Goal: Task Accomplishment & Management: Manage account settings

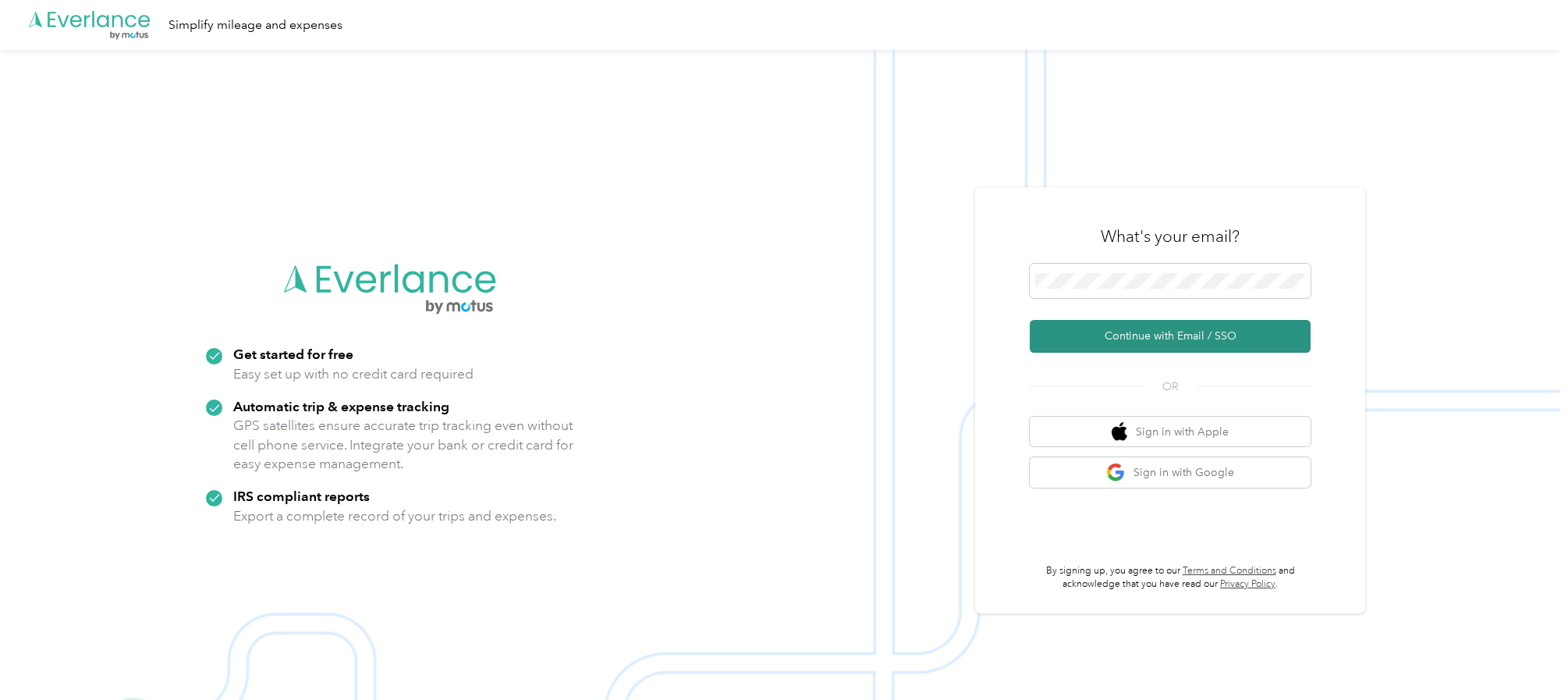
click at [1058, 332] on button "Continue with Email / SSO" at bounding box center [1170, 337] width 281 height 33
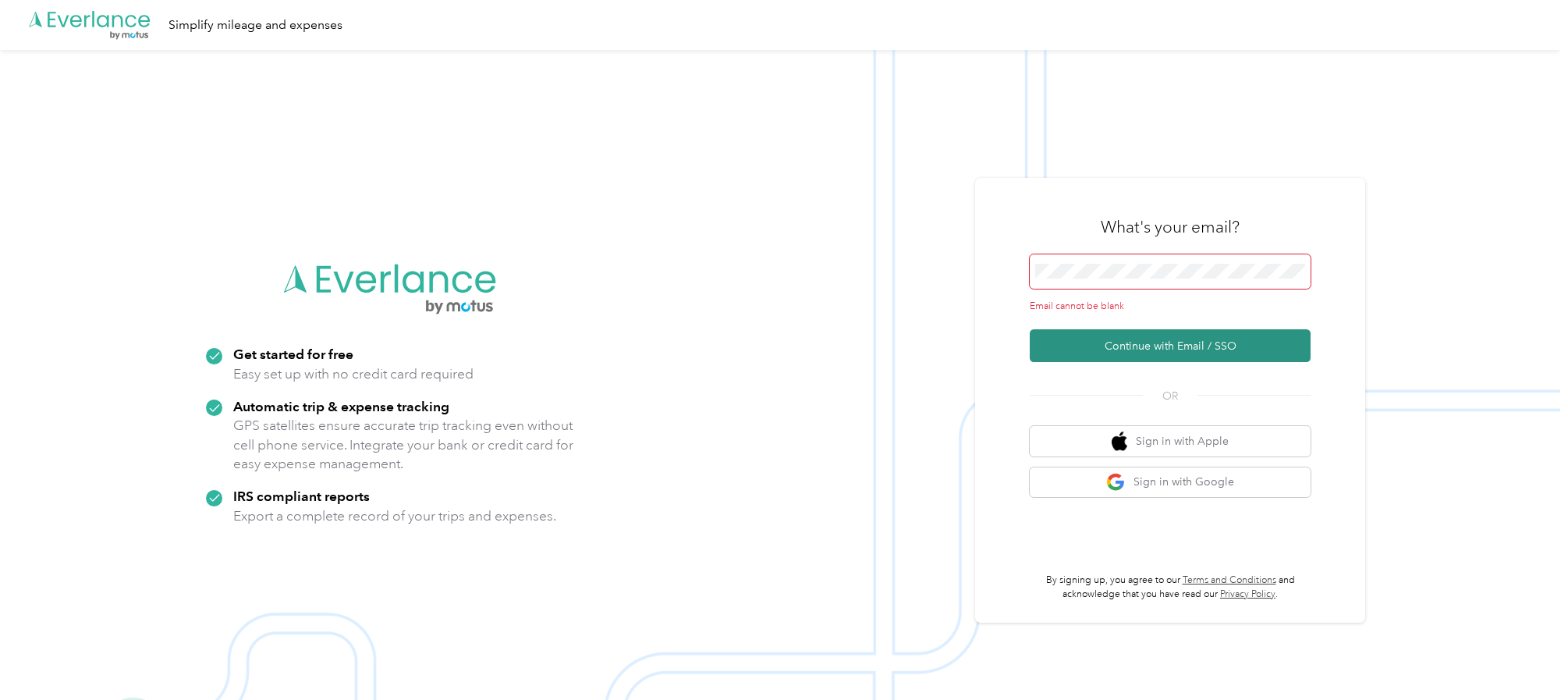
click at [1063, 351] on button "Continue with Email / SSO" at bounding box center [1170, 346] width 281 height 33
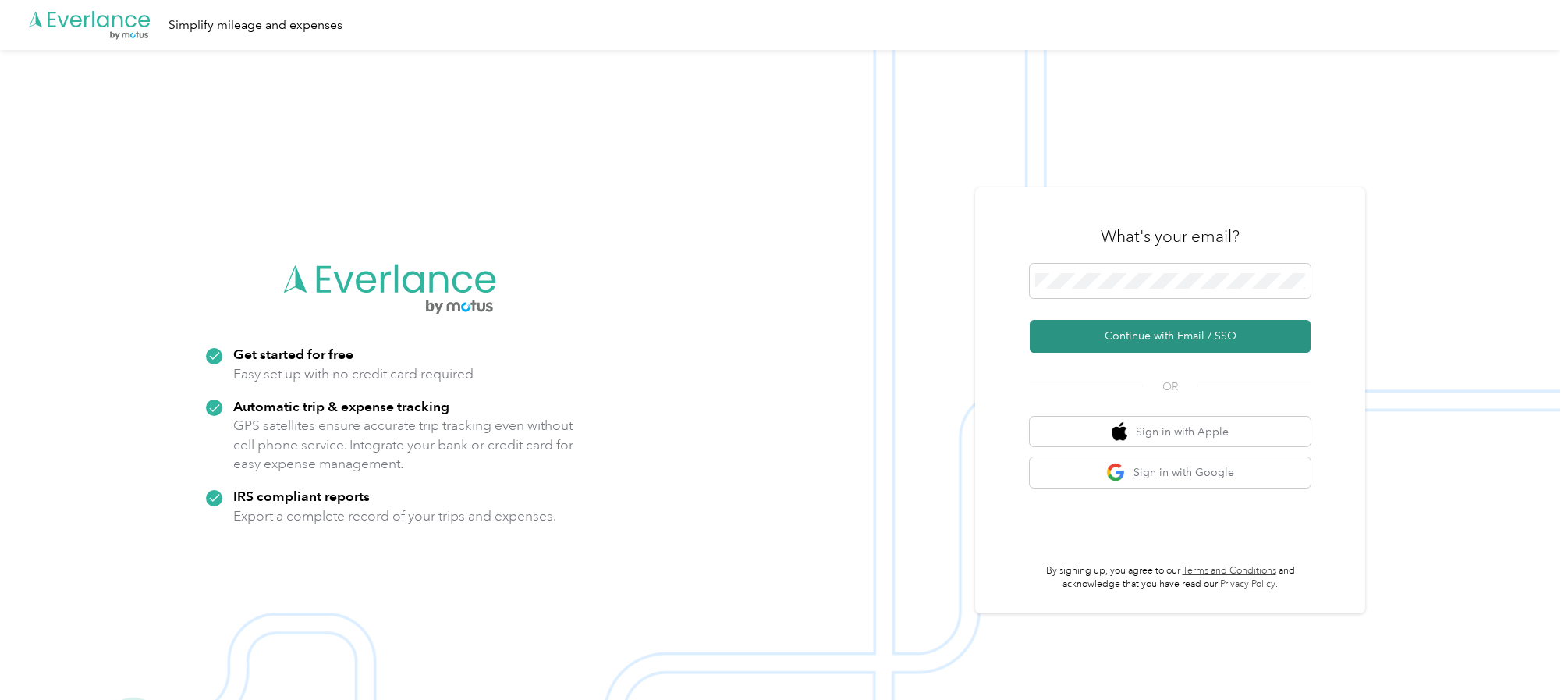
click at [1206, 340] on button "Continue with Email / SSO" at bounding box center [1170, 337] width 281 height 33
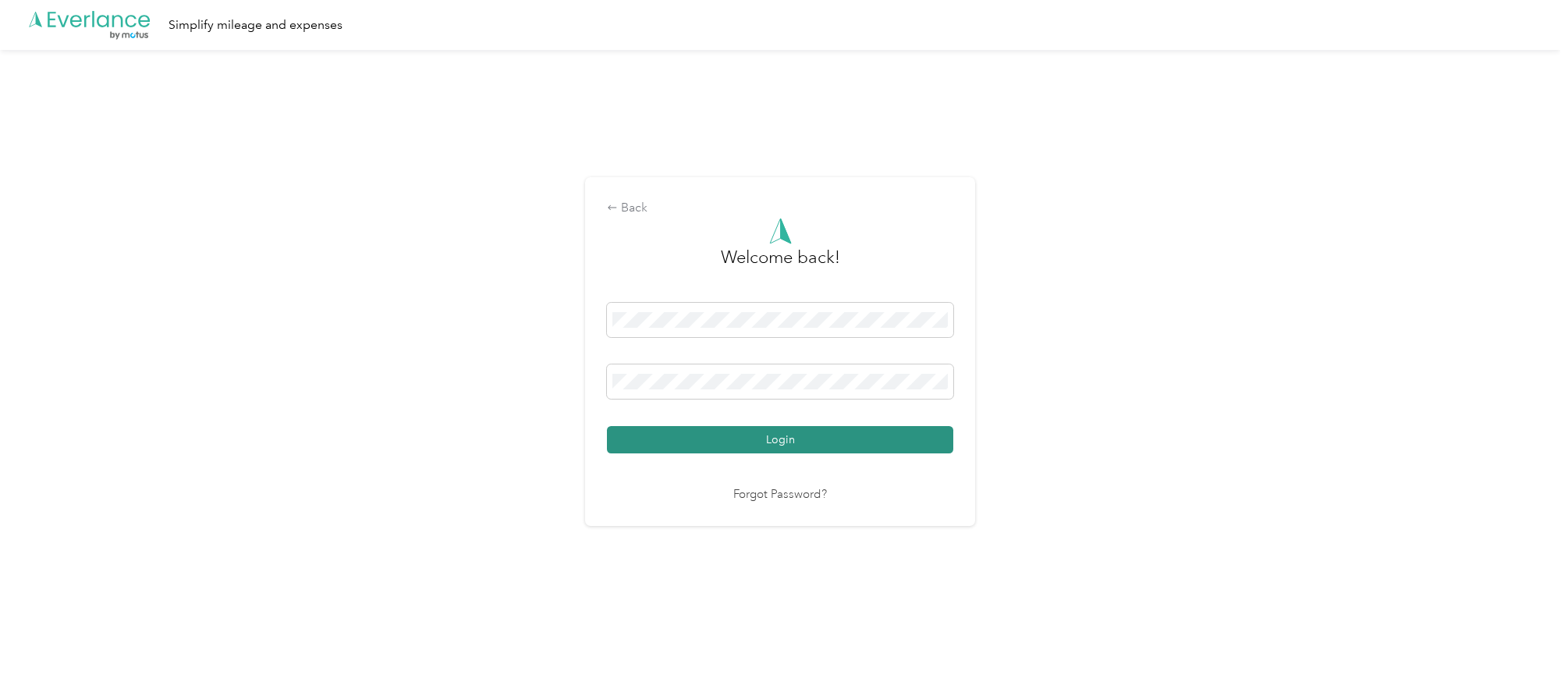
click at [764, 442] on button "Login" at bounding box center [780, 440] width 347 height 27
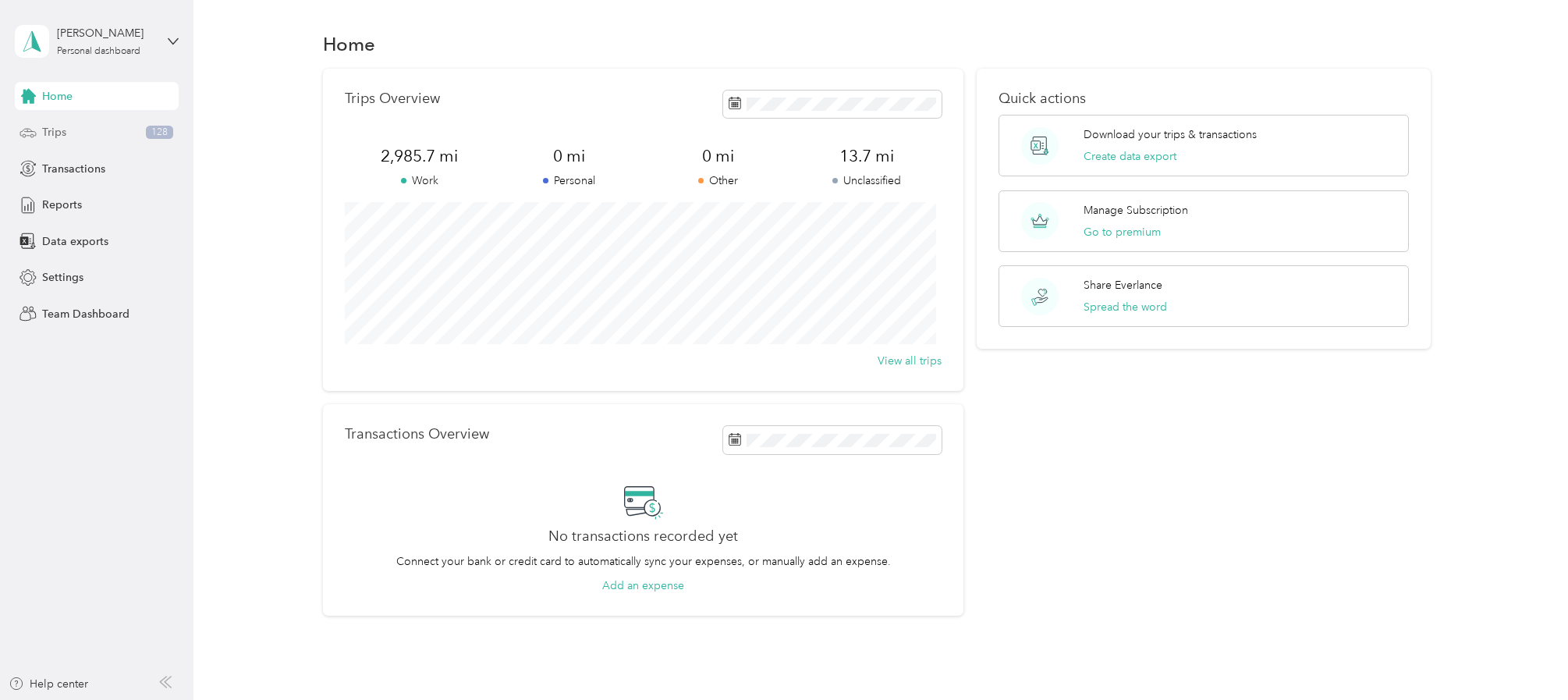
click at [46, 128] on span "Trips" at bounding box center [54, 132] width 25 height 16
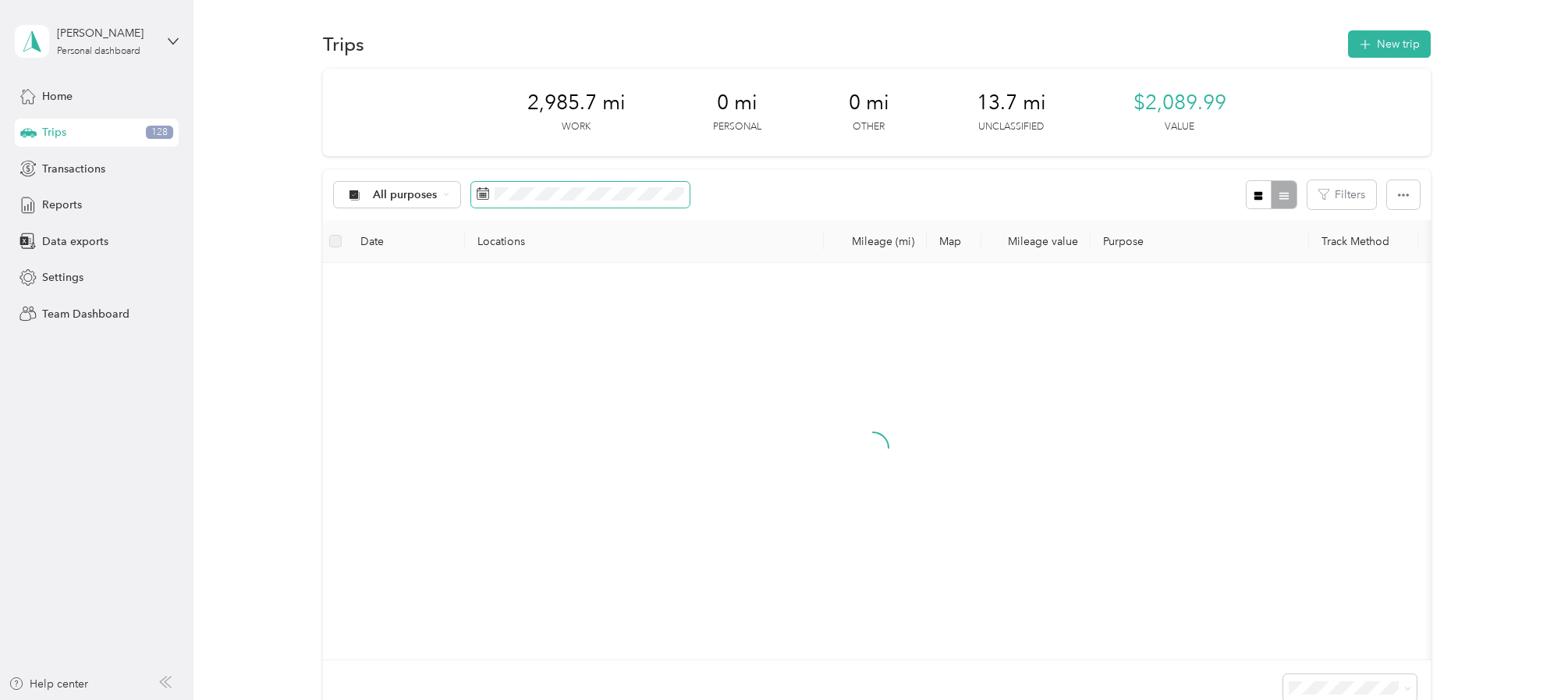
click at [484, 194] on rect at bounding box center [485, 194] width 2 height 2
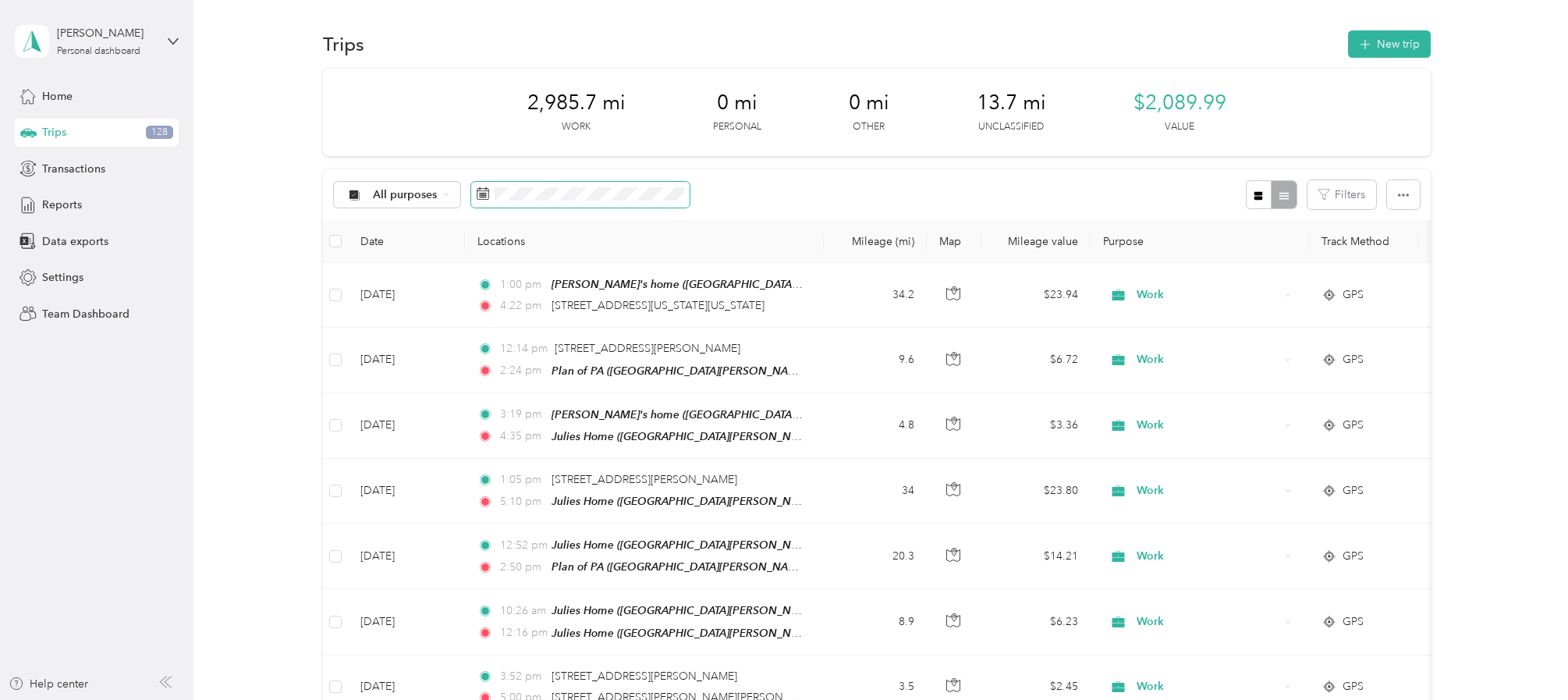
click at [481, 197] on icon at bounding box center [483, 194] width 13 height 13
click at [477, 197] on icon at bounding box center [483, 194] width 13 height 13
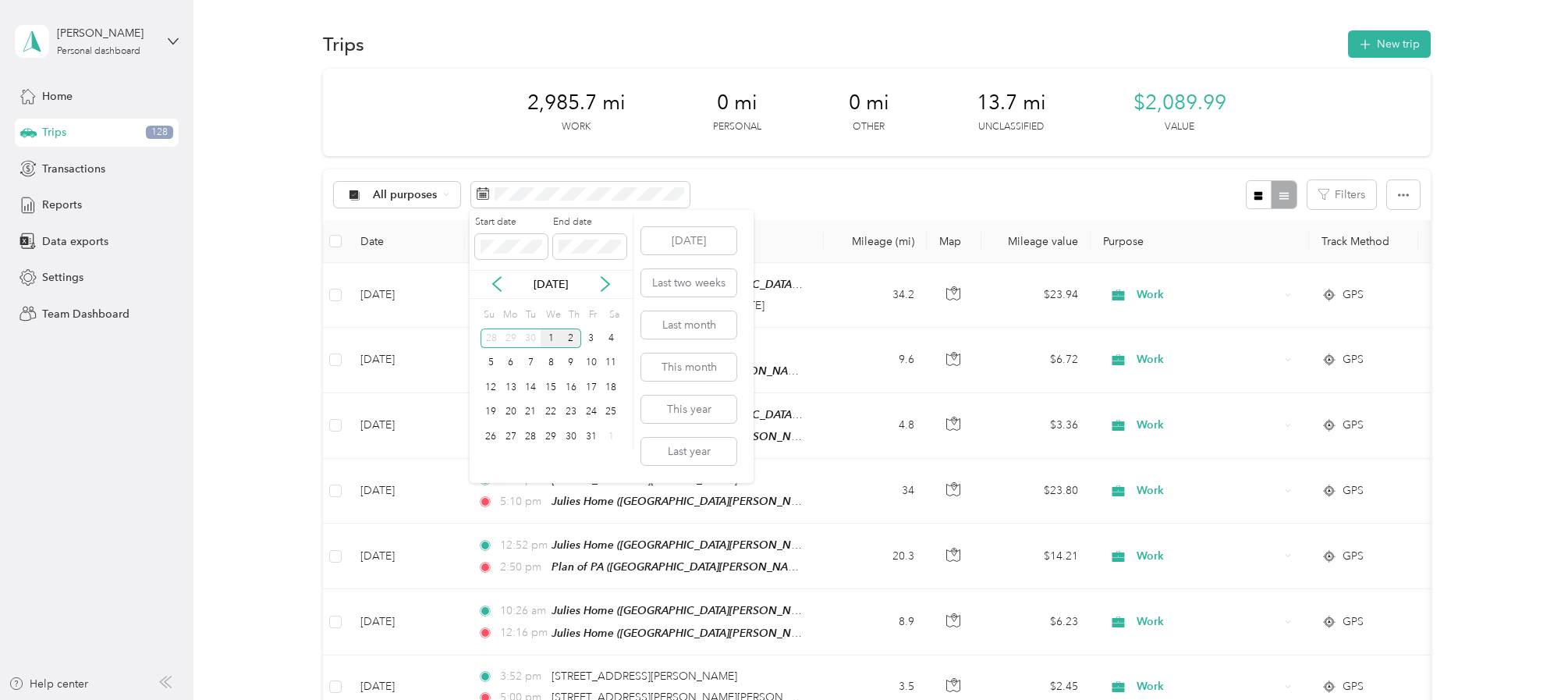
click at [549, 337] on div "1" at bounding box center [551, 338] width 20 height 19
click at [565, 340] on div "2" at bounding box center [571, 338] width 20 height 19
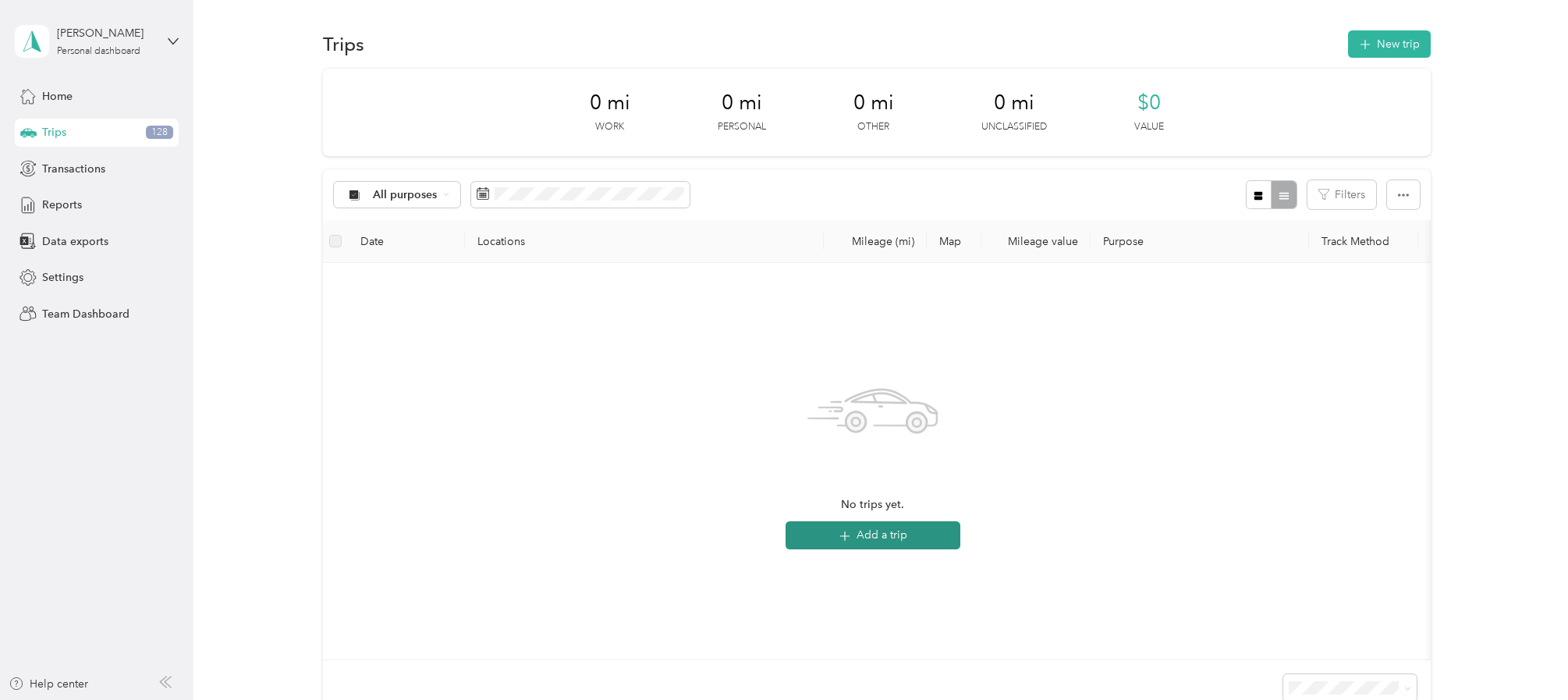
click at [832, 530] on button "Add a trip" at bounding box center [873, 535] width 175 height 28
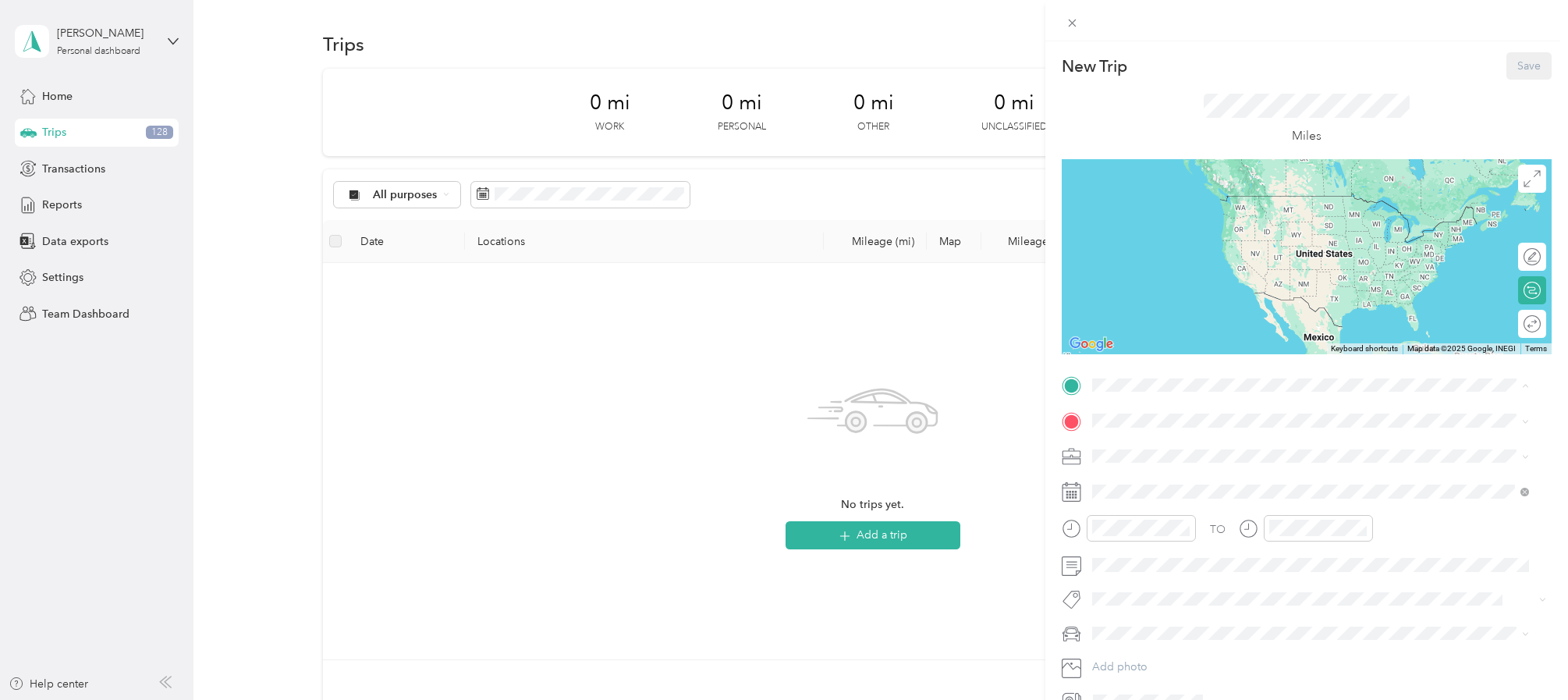
click at [1131, 451] on div "[PERSON_NAME]'s home [STREET_ADDRESS][PERSON_NAME][US_STATE]" at bounding box center [1242, 457] width 243 height 33
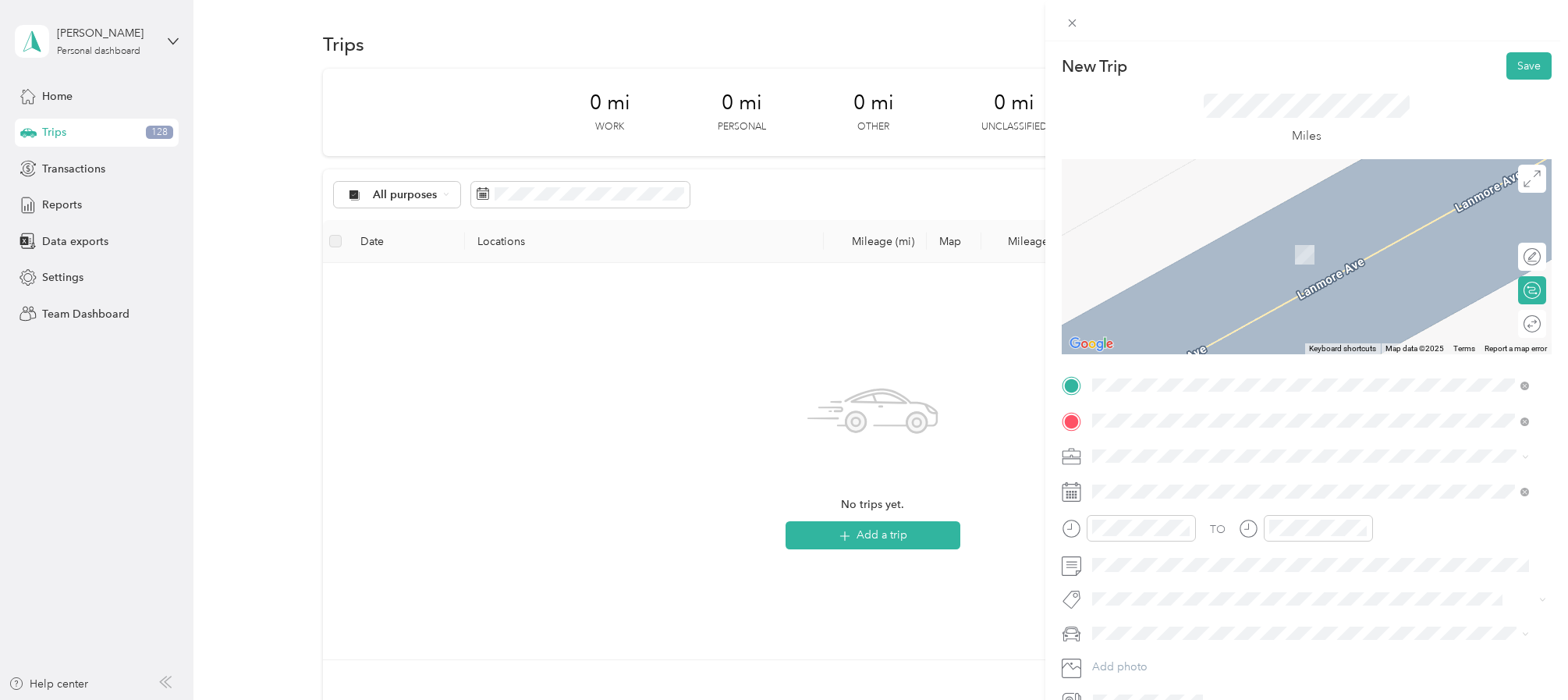
click at [1147, 549] on span "[STREET_ADDRESS][PERSON_NAME][PERSON_NAME][US_STATE]" at bounding box center [1286, 541] width 329 height 14
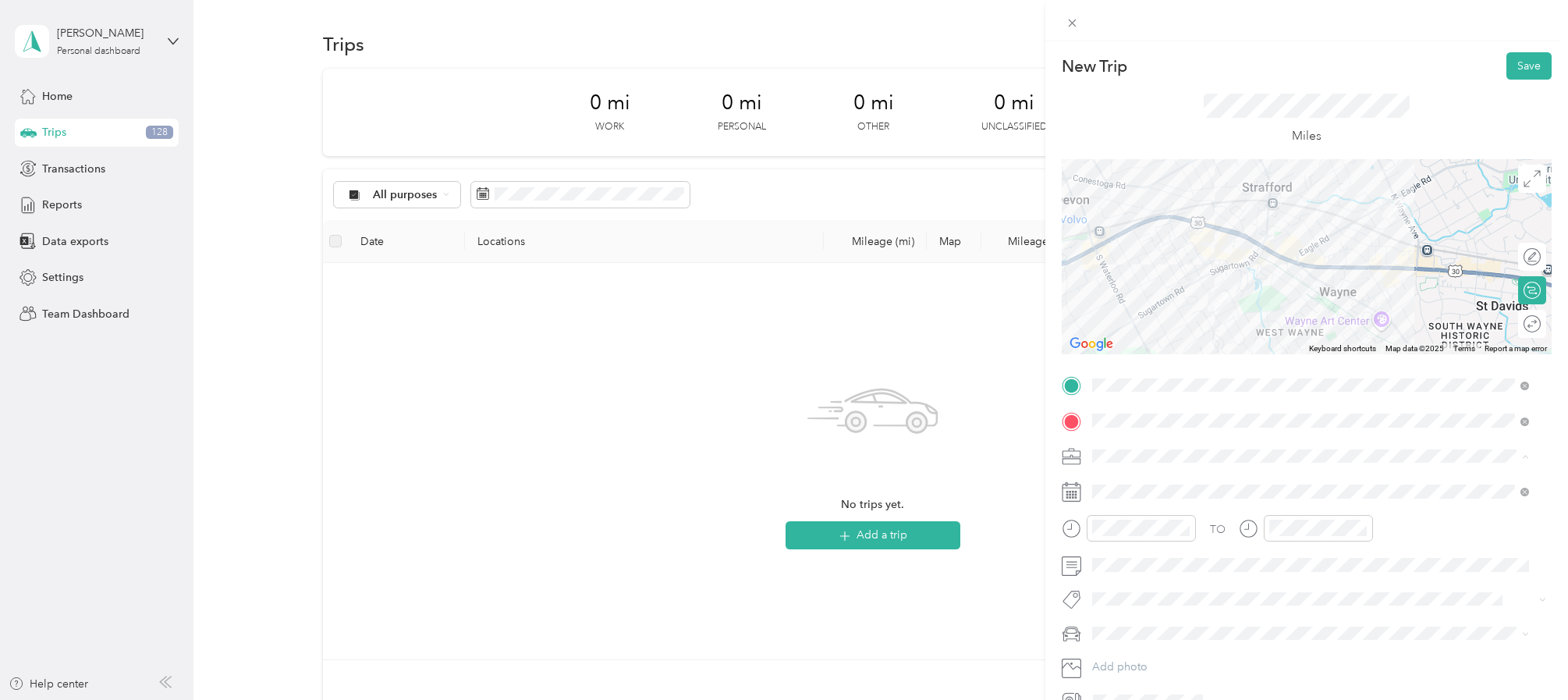
click at [1121, 490] on li "Work" at bounding box center [1310, 484] width 448 height 27
click at [1108, 473] on div "09" at bounding box center [1108, 473] width 37 height 22
click at [1140, 387] on div "50" at bounding box center [1153, 386] width 37 height 22
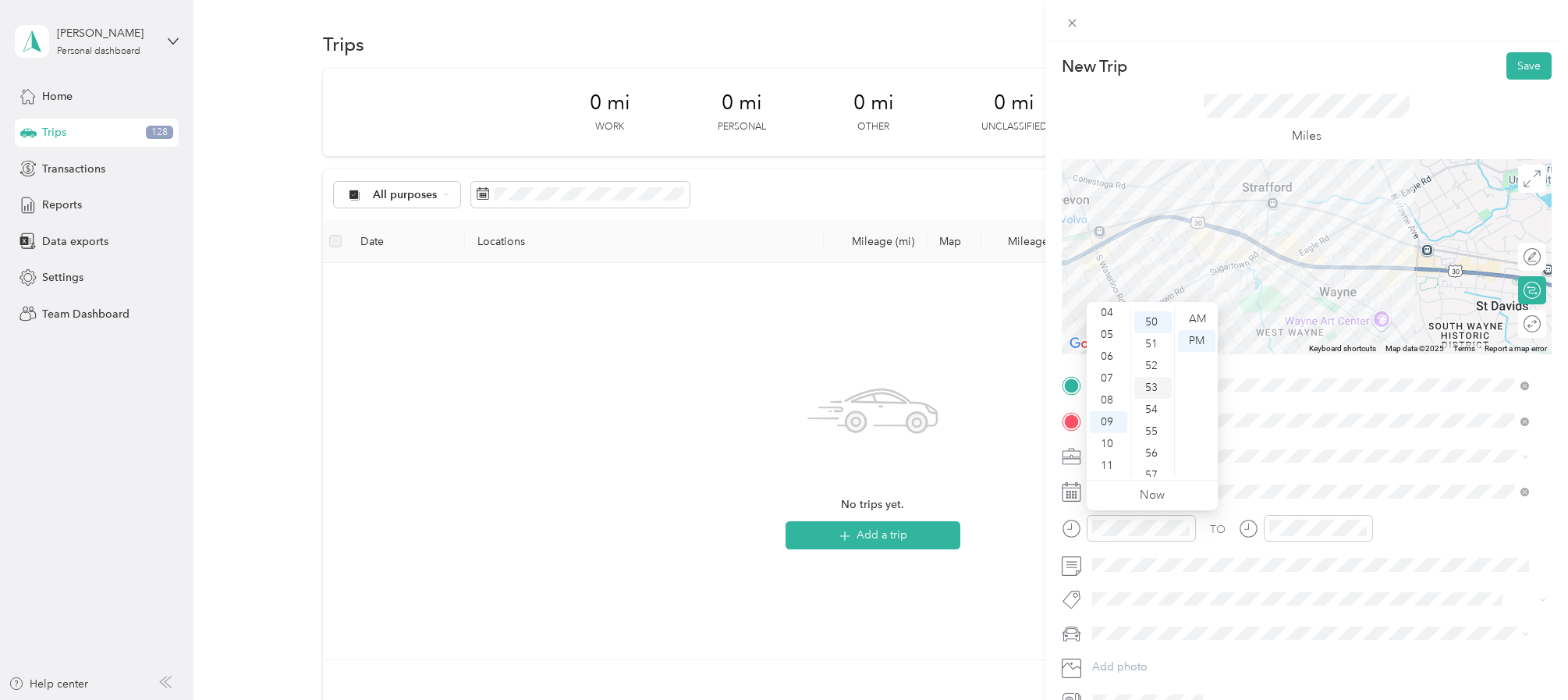
scroll to position [1091, 0]
click at [1191, 320] on div "AM" at bounding box center [1197, 320] width 37 height 22
click at [1285, 541] on div at bounding box center [1319, 529] width 109 height 27
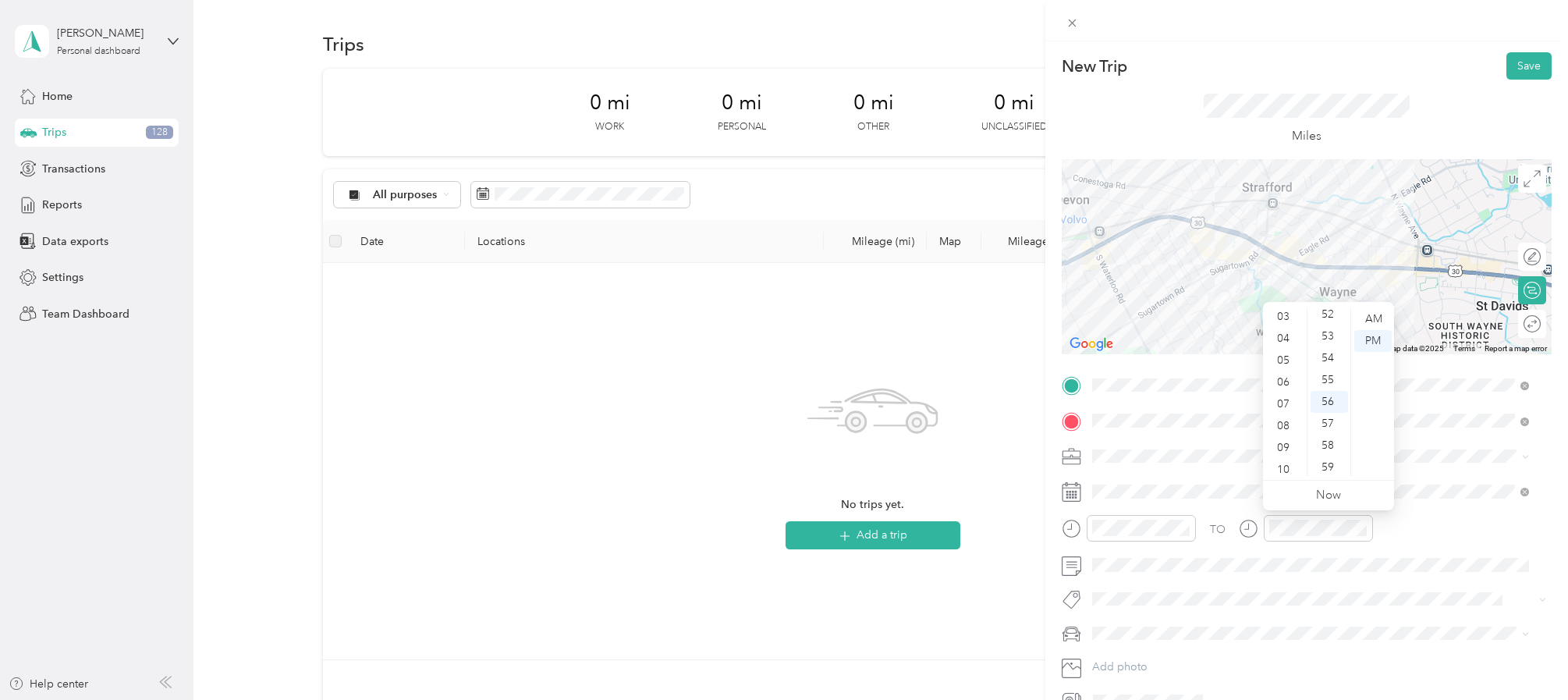
scroll to position [89, 0]
click at [1294, 443] on div "10" at bounding box center [1285, 449] width 37 height 22
click at [1330, 317] on div "00" at bounding box center [1329, 320] width 37 height 22
click at [1322, 324] on div "00" at bounding box center [1329, 320] width 37 height 22
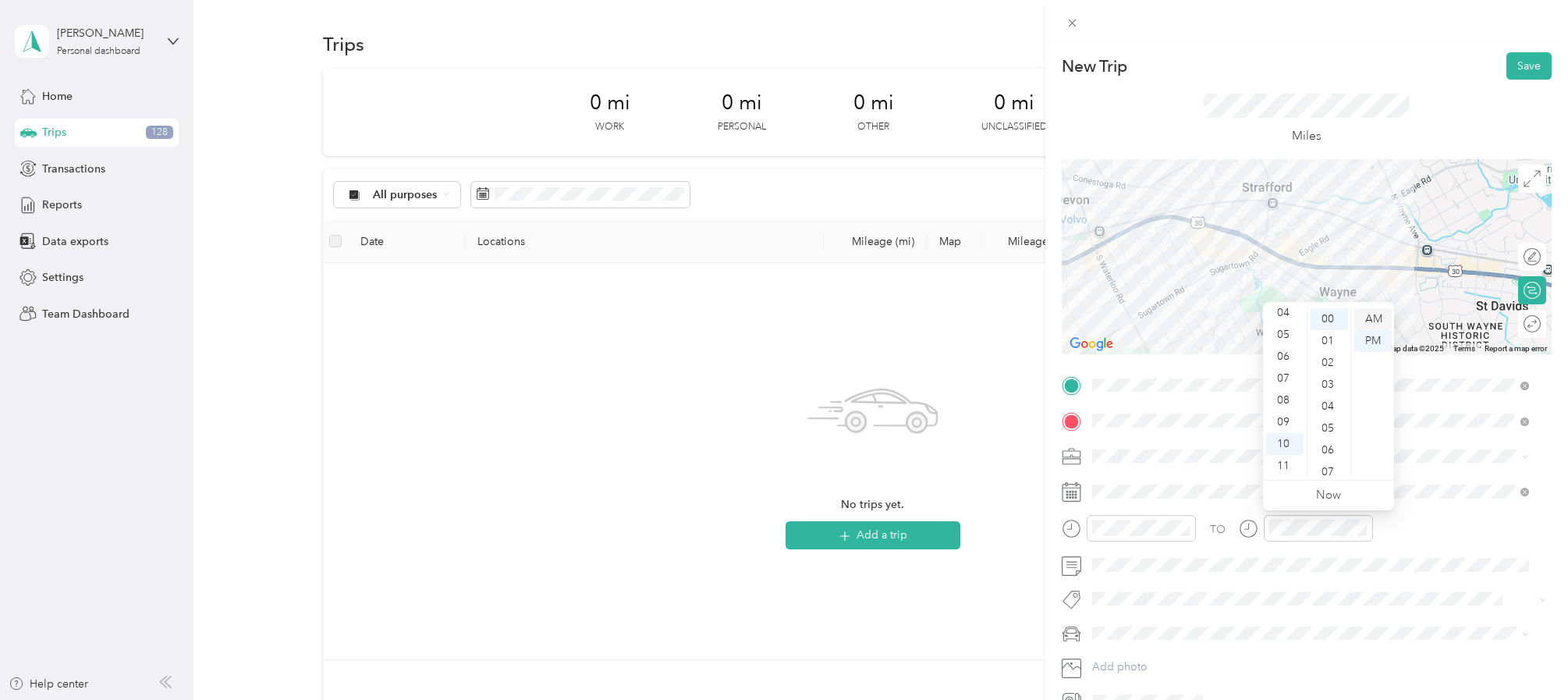
click at [1371, 320] on div "AM" at bounding box center [1372, 320] width 37 height 22
click at [1507, 66] on button "Save" at bounding box center [1530, 66] width 46 height 27
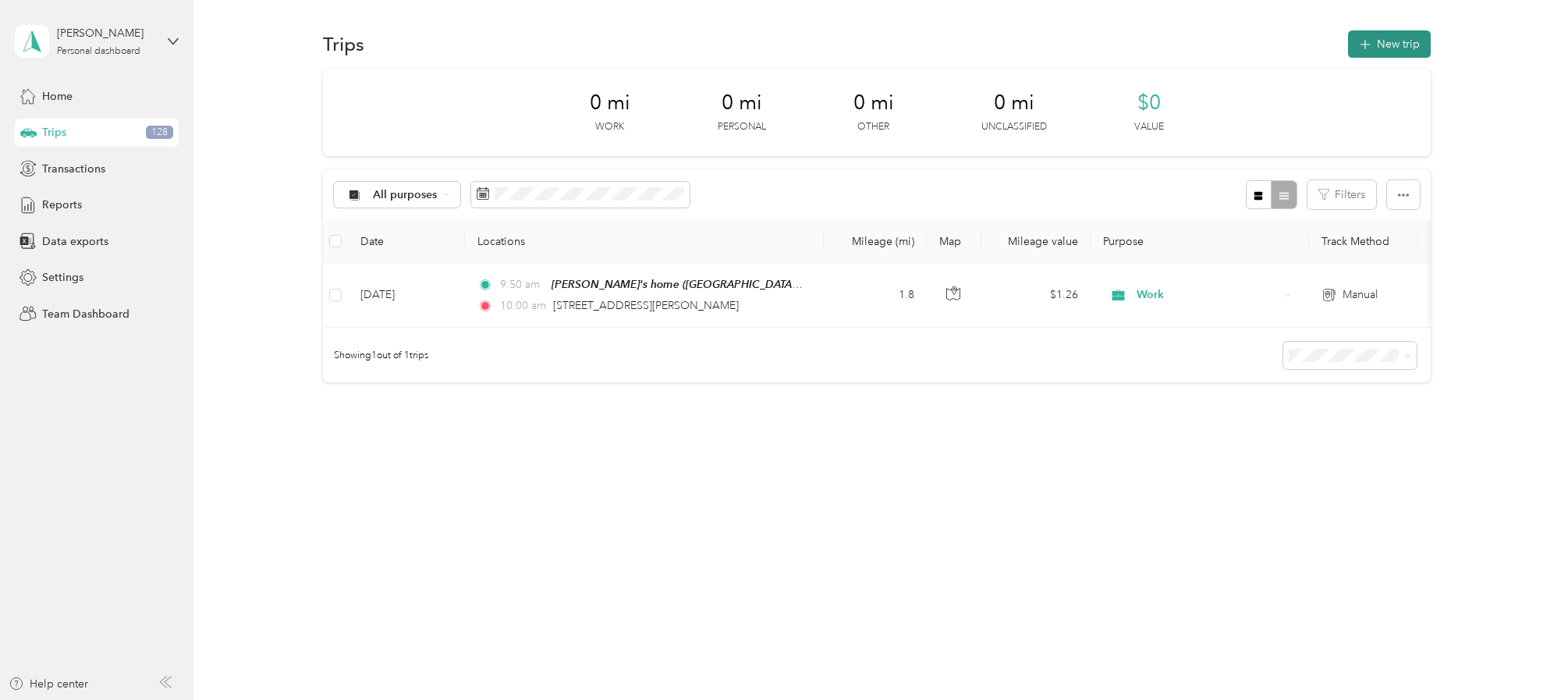
click at [1371, 43] on icon "button" at bounding box center [1365, 45] width 18 height 18
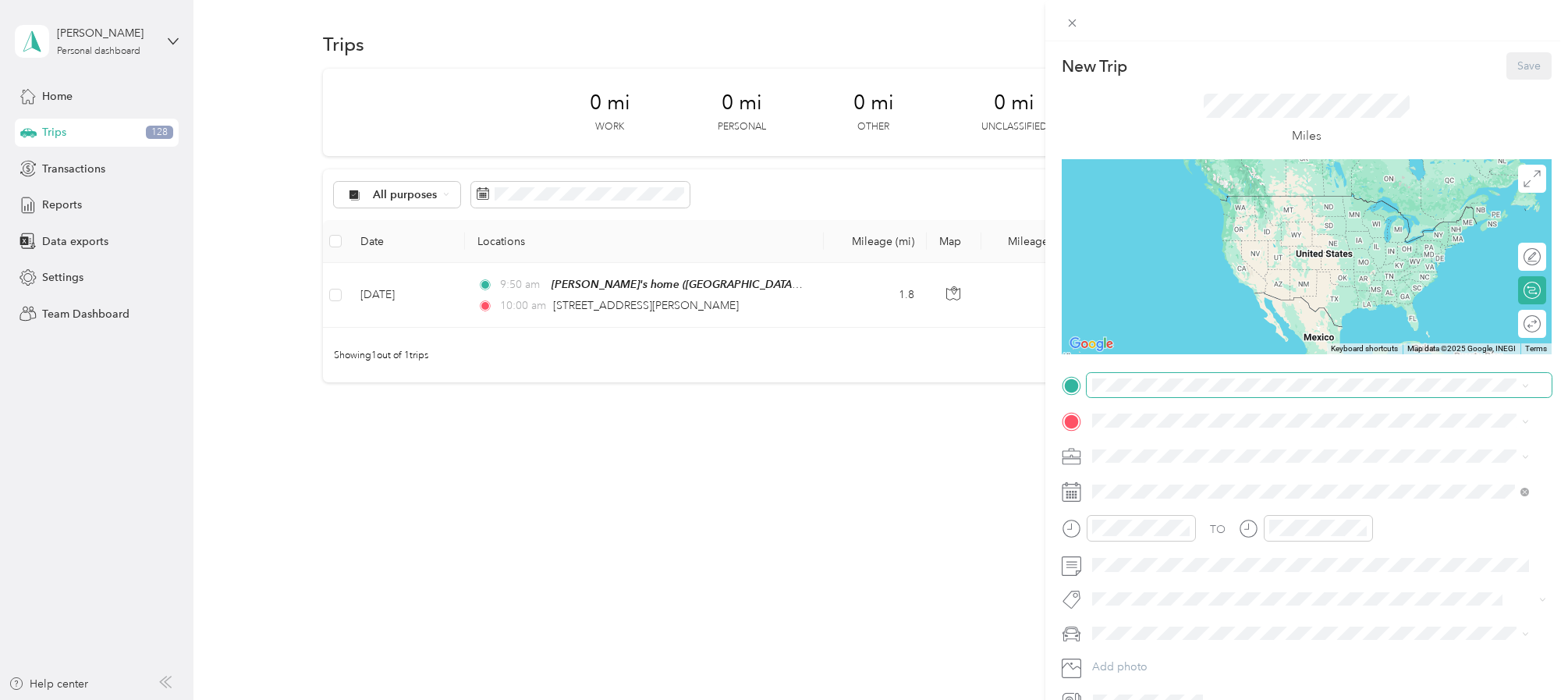
click at [1088, 384] on span at bounding box center [1319, 385] width 465 height 25
click at [1108, 401] on div "TO Add photo" at bounding box center [1307, 543] width 490 height 341
click at [1138, 513] on span "[STREET_ADDRESS][PERSON_NAME][PERSON_NAME][US_STATE]" at bounding box center [1286, 506] width 329 height 14
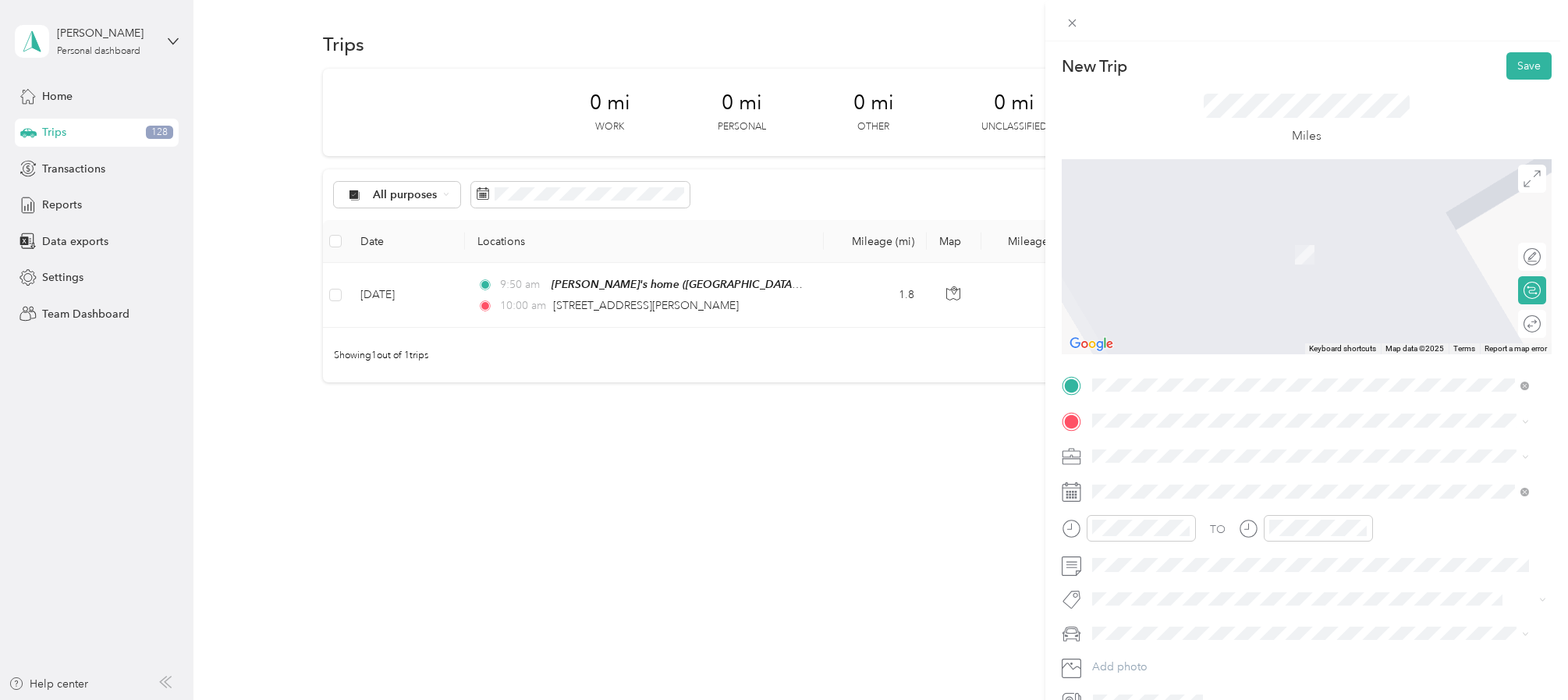
click at [1149, 408] on div "TO Add photo" at bounding box center [1307, 543] width 490 height 341
click at [1133, 484] on span "[STREET_ADDRESS][US_STATE]" at bounding box center [1199, 477] width 156 height 14
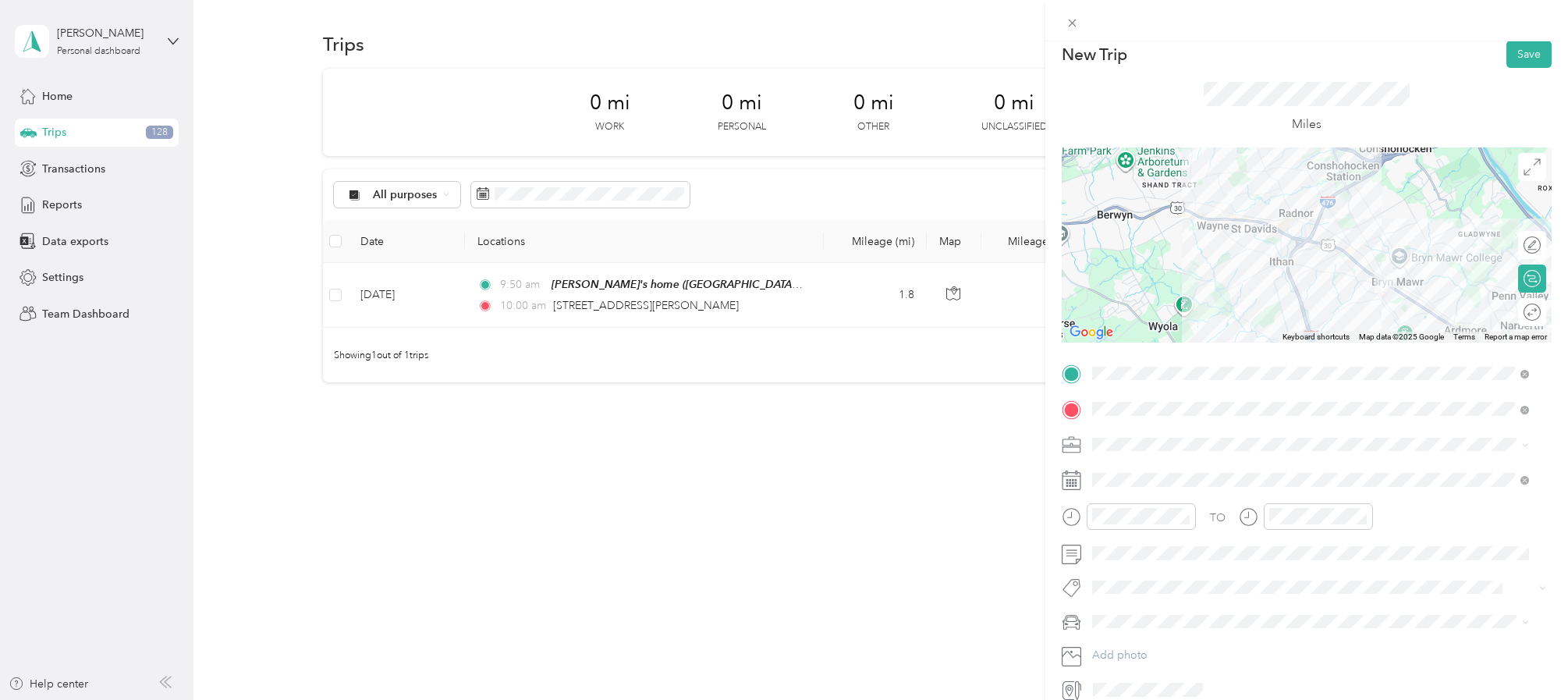
scroll to position [7, 0]
click at [1101, 475] on span "Work" at bounding box center [1110, 477] width 26 height 14
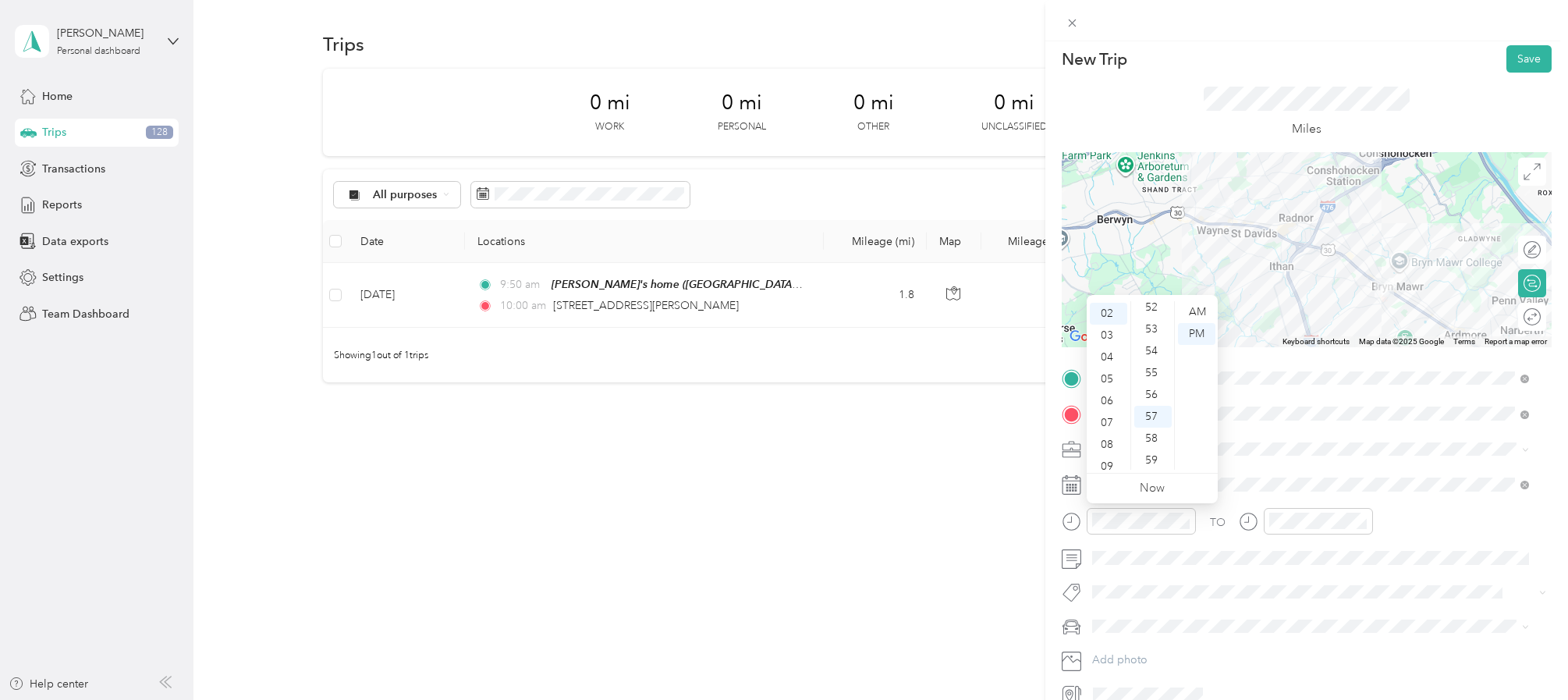
scroll to position [89, 0]
click at [1108, 439] on div "10" at bounding box center [1108, 441] width 37 height 22
click at [1151, 311] on div "00" at bounding box center [1153, 312] width 37 height 22
click at [1194, 311] on div "AM" at bounding box center [1197, 312] width 37 height 22
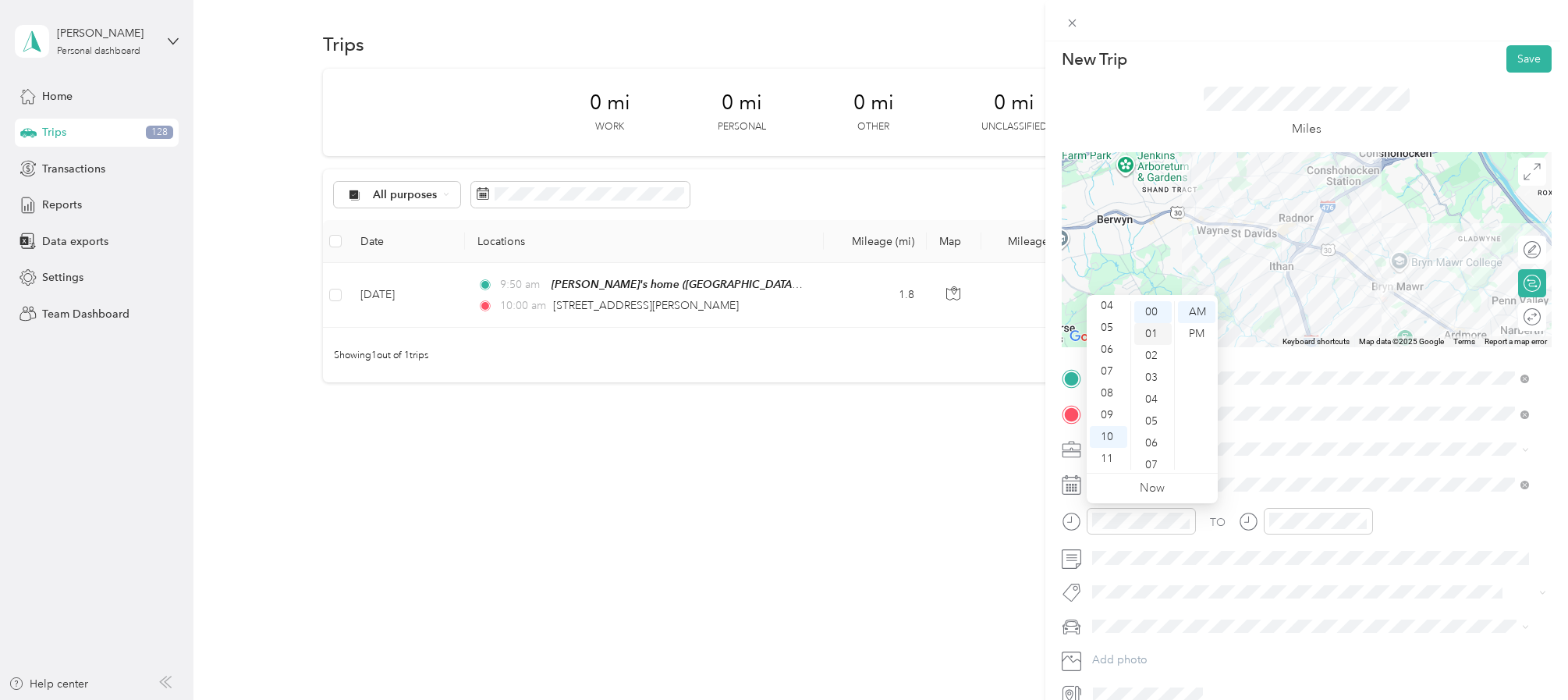
click at [1148, 328] on div "01" at bounding box center [1153, 334] width 37 height 22
click at [1143, 312] on div "00" at bounding box center [1153, 312] width 37 height 22
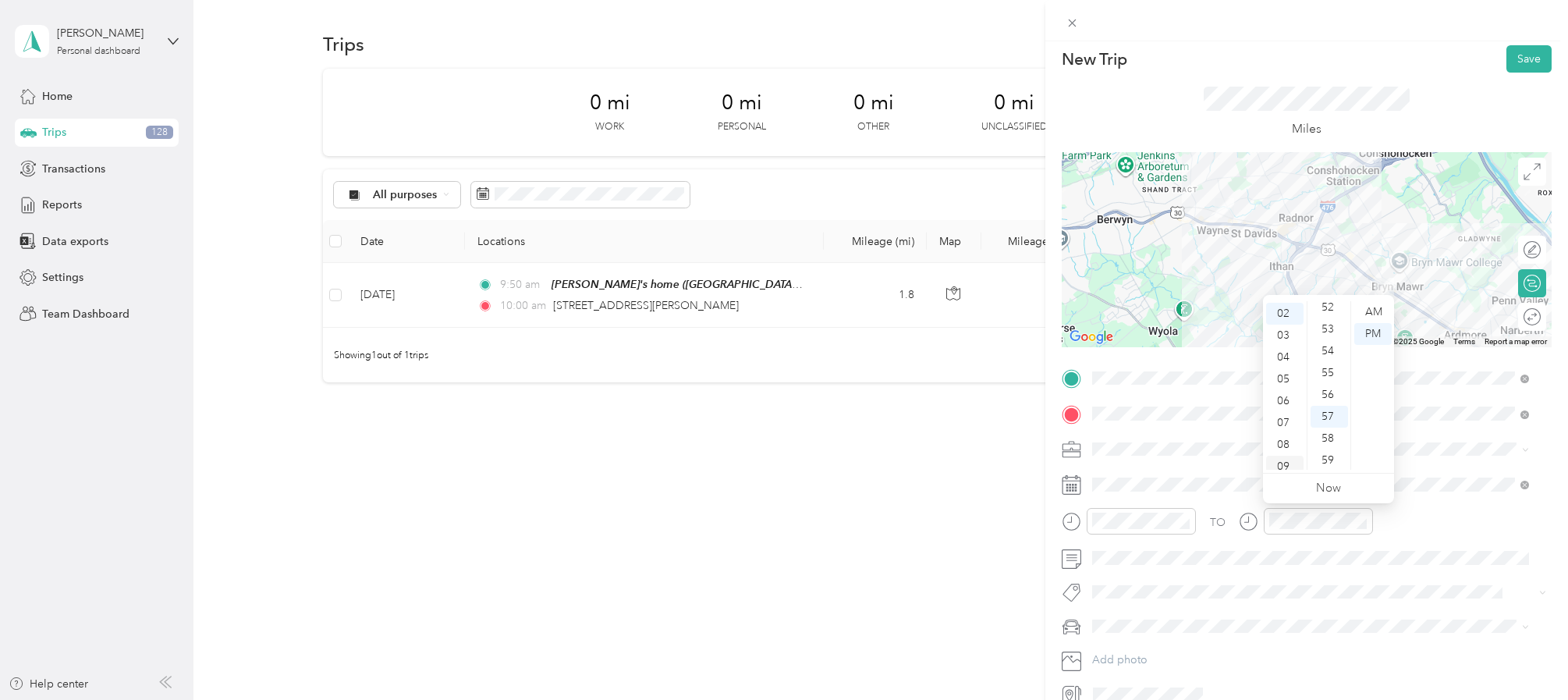
click at [1294, 464] on div "09" at bounding box center [1285, 467] width 37 height 22
click at [1279, 439] on div "10" at bounding box center [1285, 437] width 37 height 22
click at [1318, 331] on div "20" at bounding box center [1329, 330] width 37 height 22
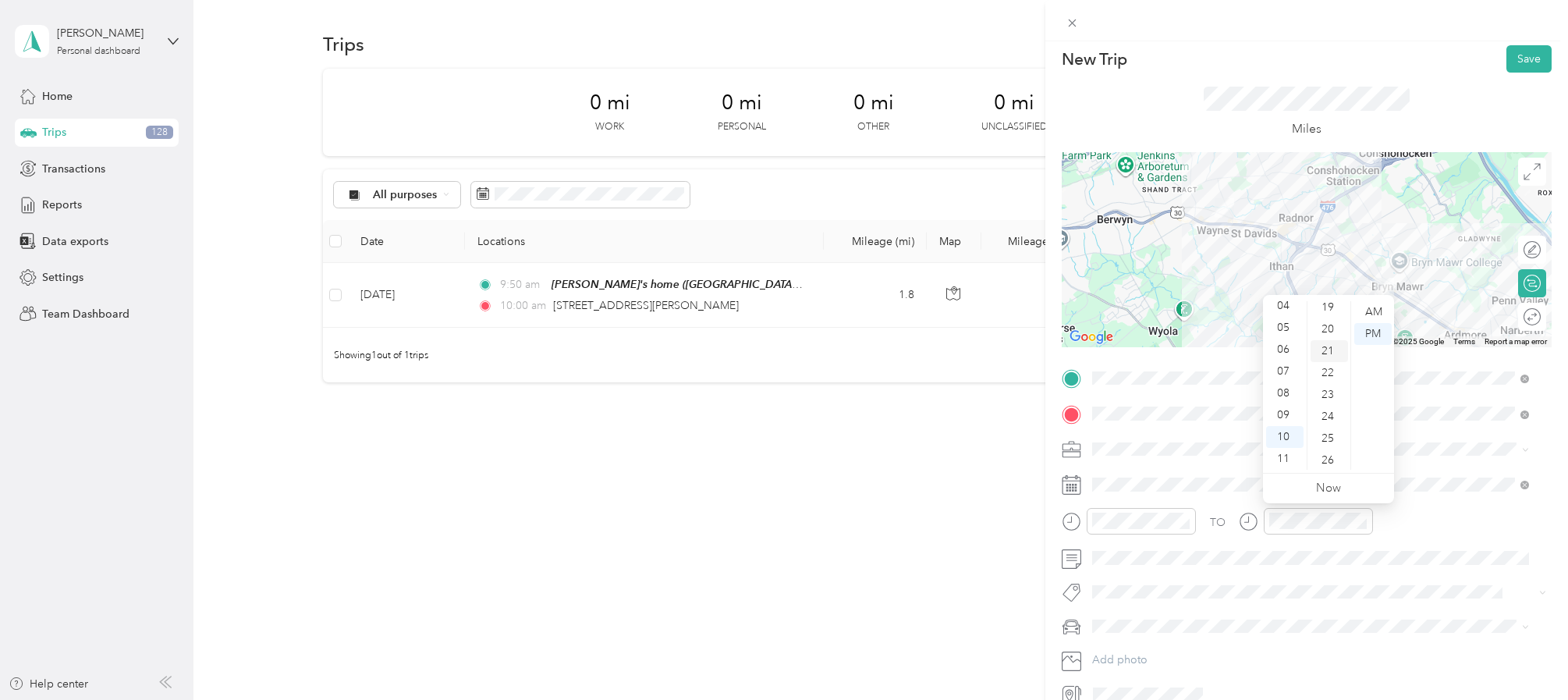
scroll to position [435, 0]
click at [1372, 315] on div "AM" at bounding box center [1372, 312] width 37 height 22
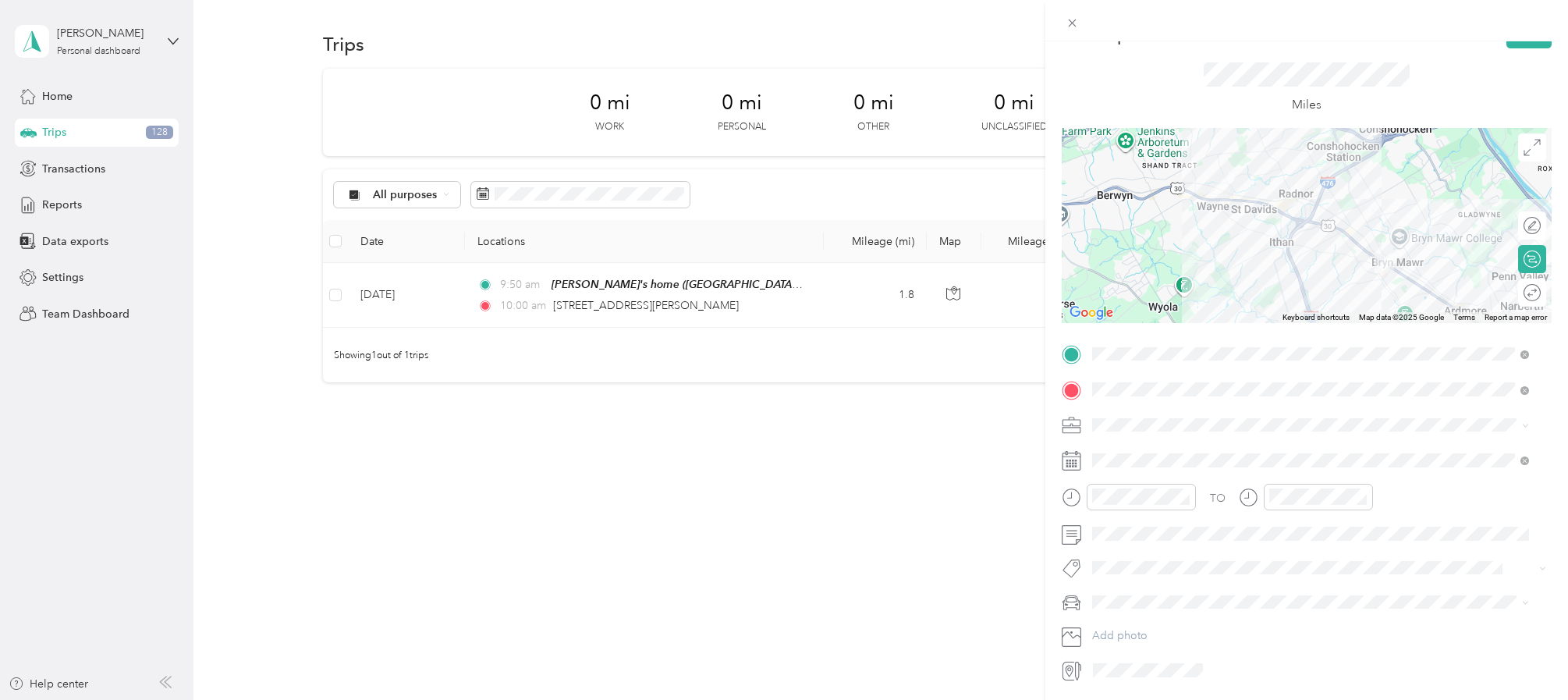
scroll to position [0, 0]
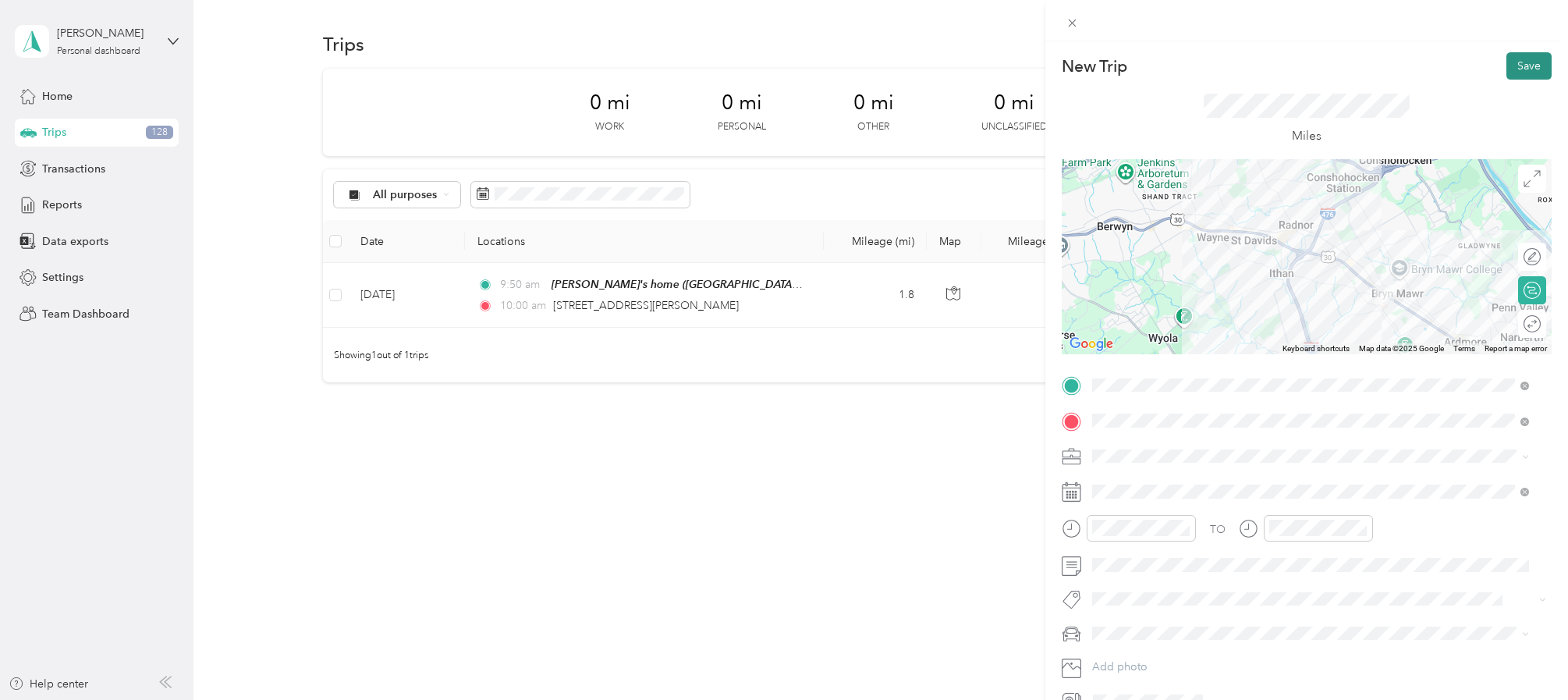
click at [1507, 68] on button "Save" at bounding box center [1530, 66] width 46 height 27
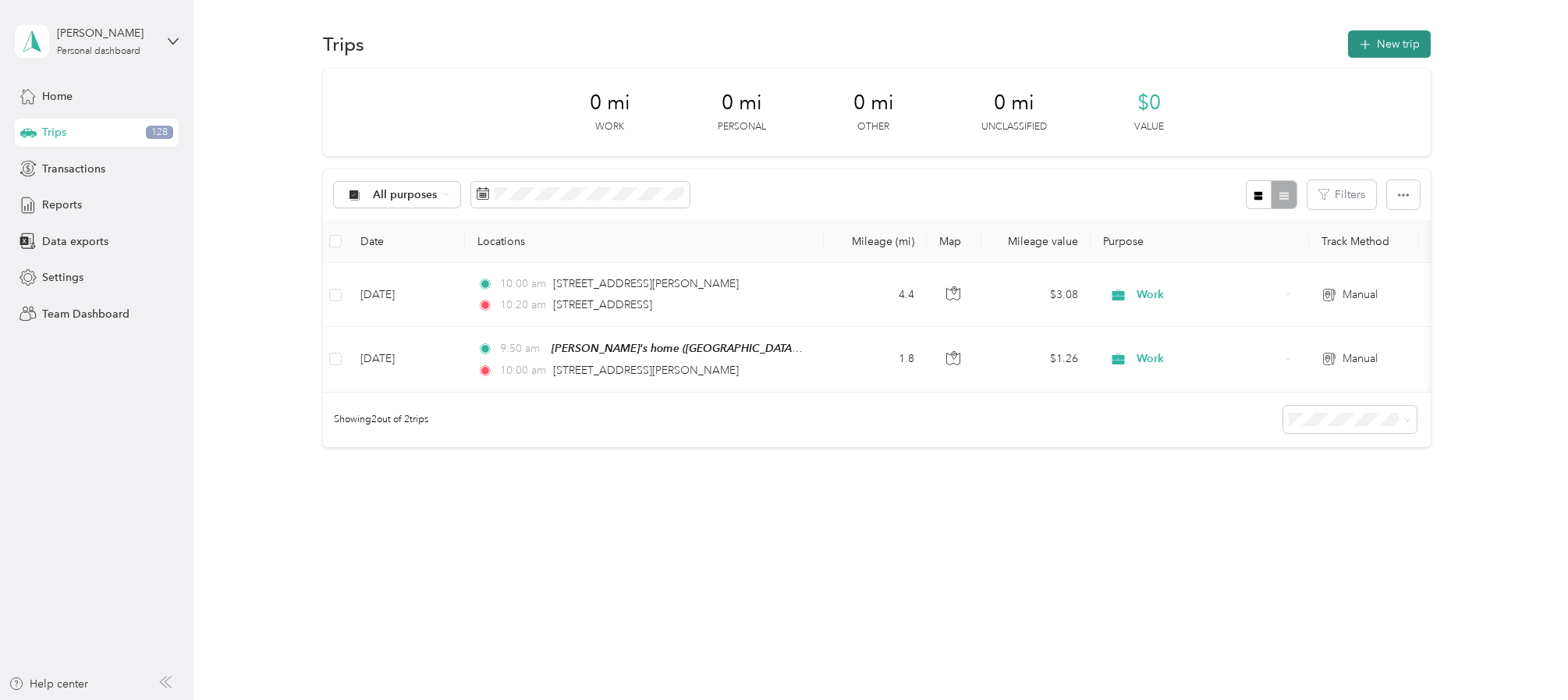
click at [1365, 52] on button "New trip" at bounding box center [1390, 44] width 83 height 27
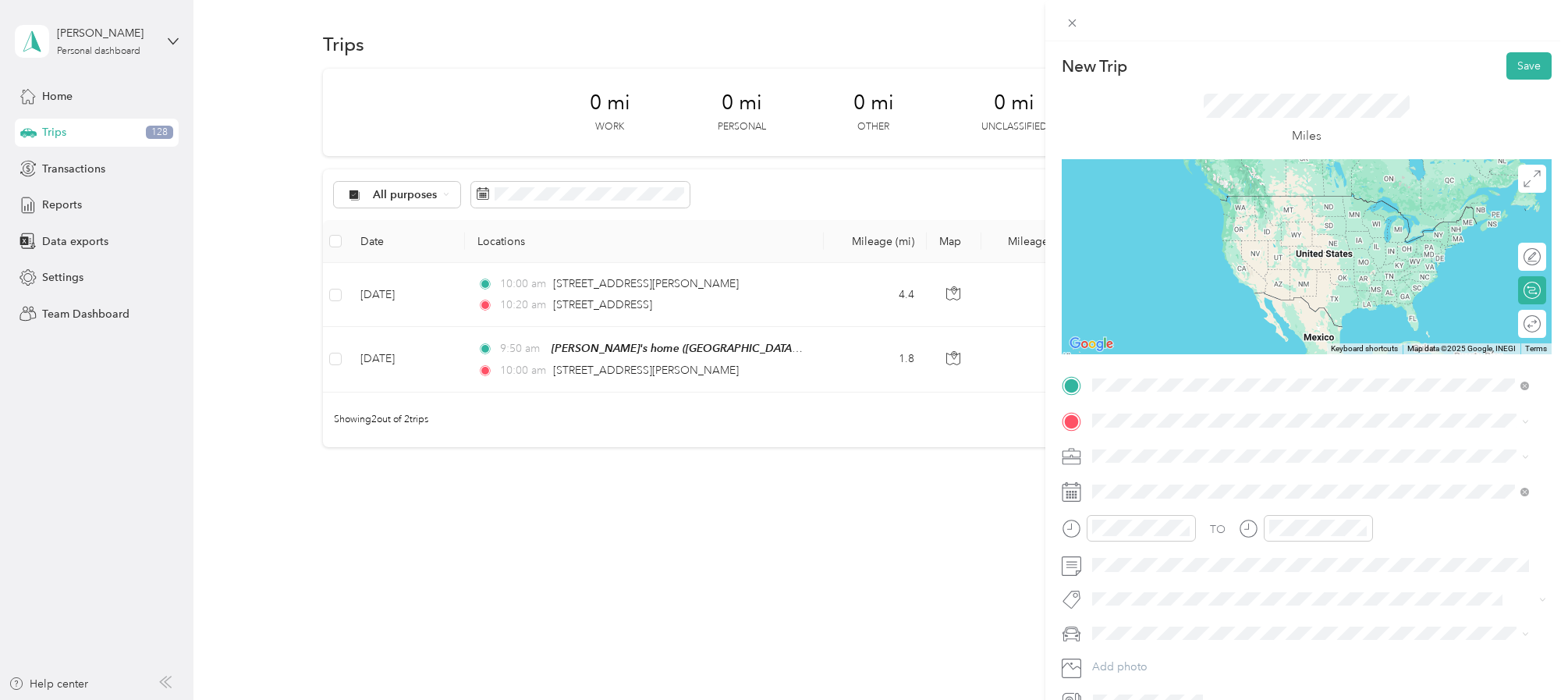
click at [1149, 450] on span "[STREET_ADDRESS][US_STATE]" at bounding box center [1199, 441] width 156 height 14
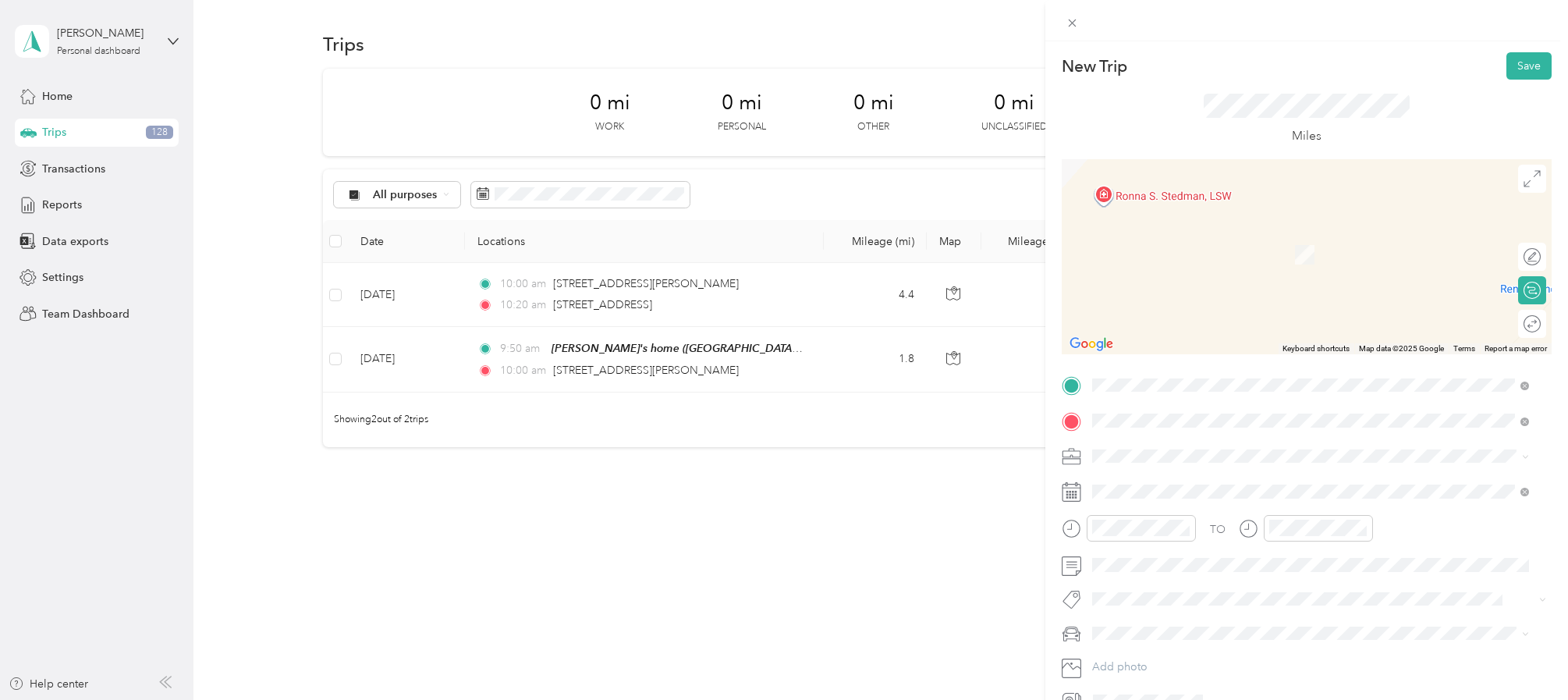
click at [1118, 553] on div "[STREET_ADDRESS][PERSON_NAME][PERSON_NAME][US_STATE]" at bounding box center [1310, 542] width 426 height 21
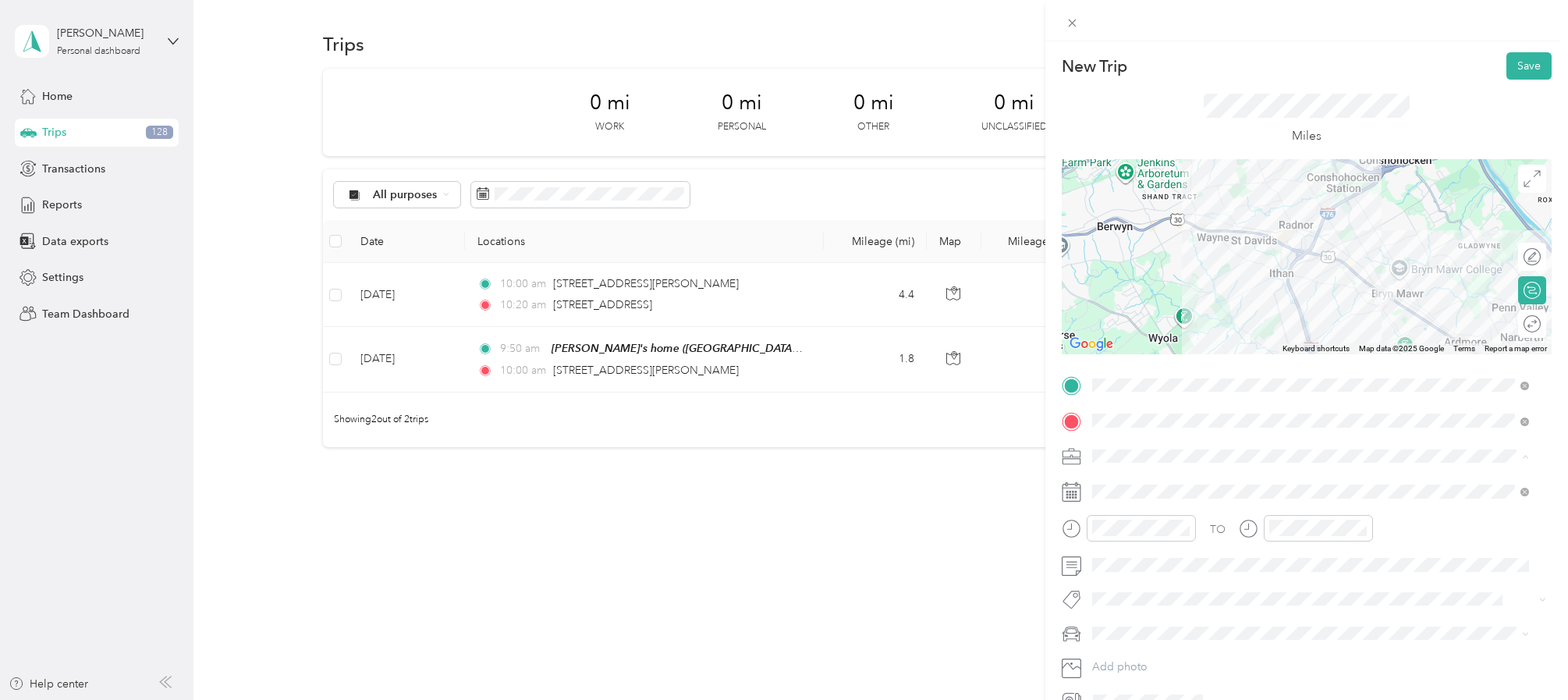
click at [1108, 483] on span "Work" at bounding box center [1110, 484] width 26 height 14
click at [1113, 464] on div "11" at bounding box center [1108, 466] width 37 height 22
click at [1151, 462] on div "13" at bounding box center [1153, 468] width 37 height 22
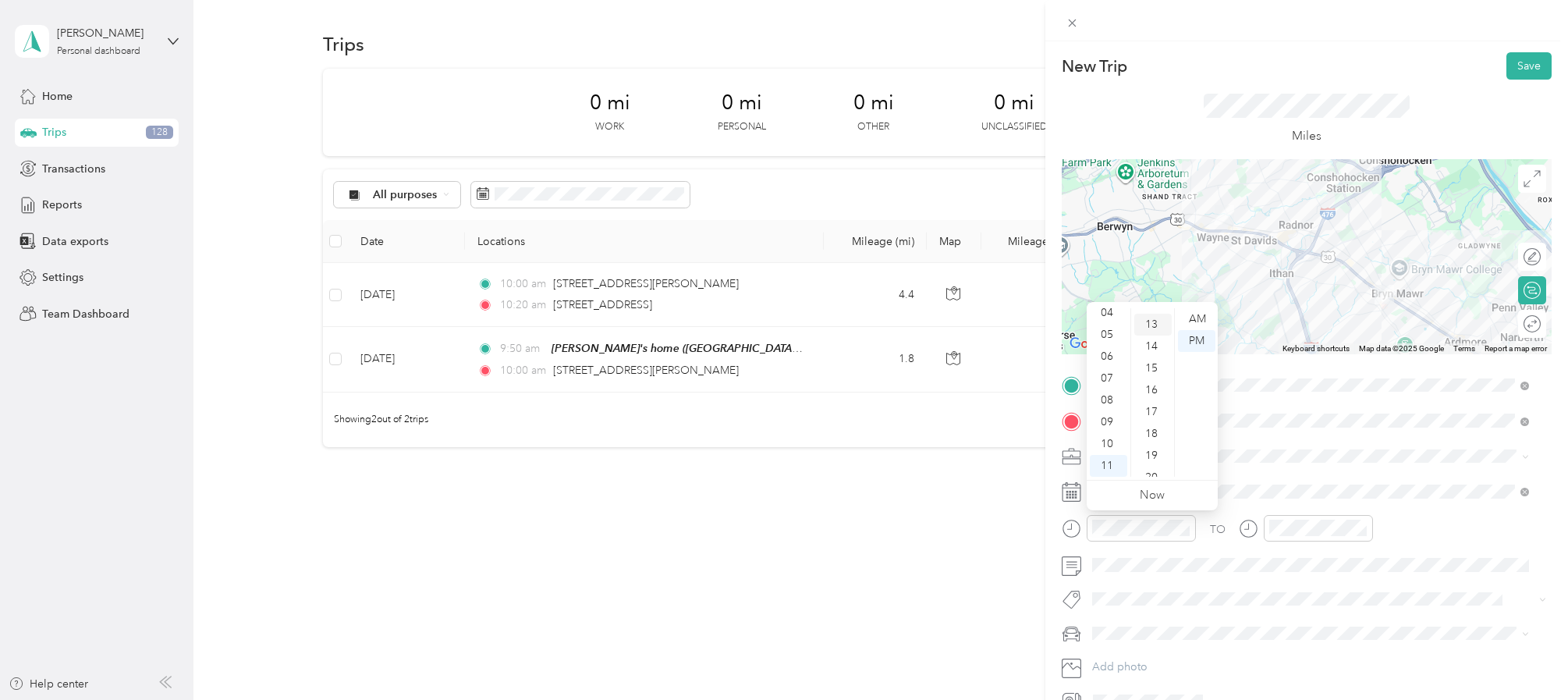
scroll to position [284, 0]
click at [1200, 316] on div "AM" at bounding box center [1197, 320] width 37 height 22
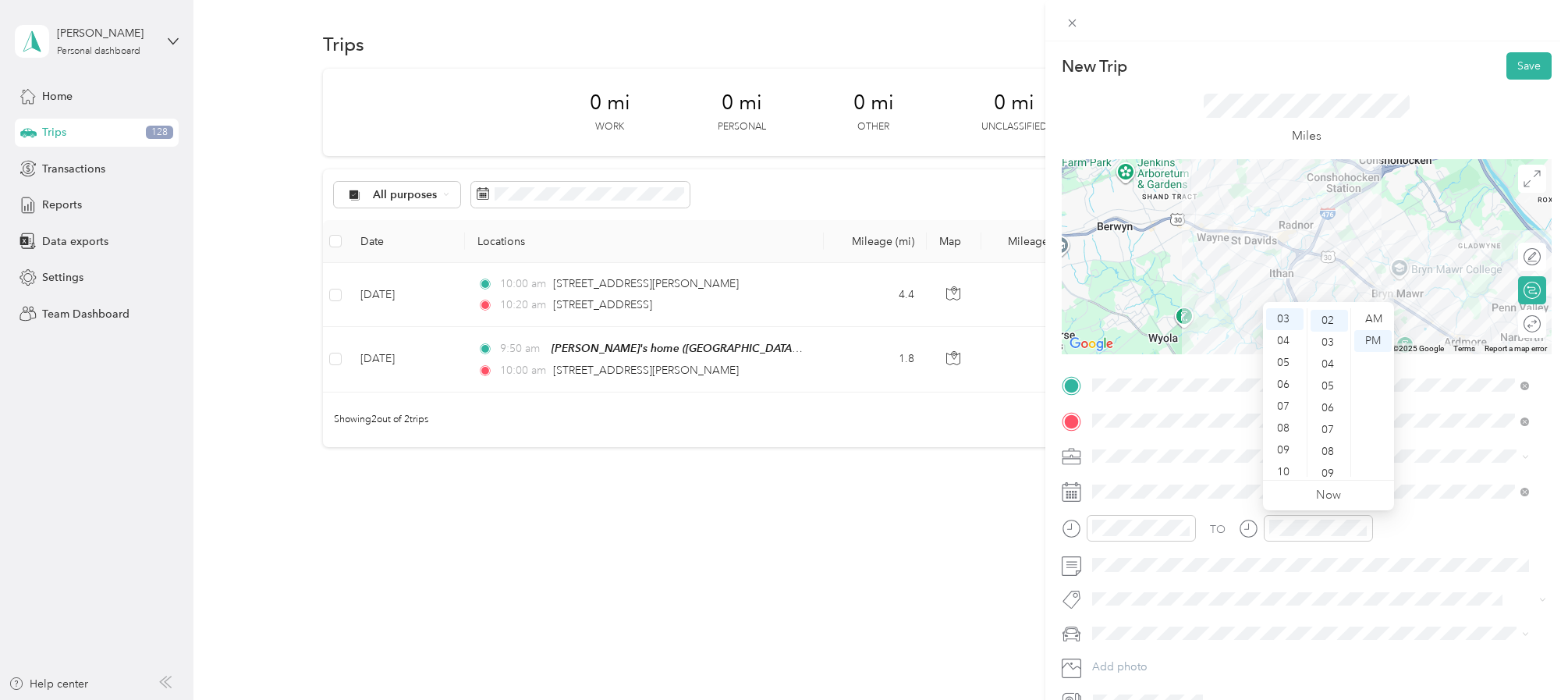
scroll to position [94, 0]
click at [1285, 466] on div "11" at bounding box center [1285, 466] width 37 height 22
click at [1335, 430] on div "20" at bounding box center [1329, 433] width 37 height 22
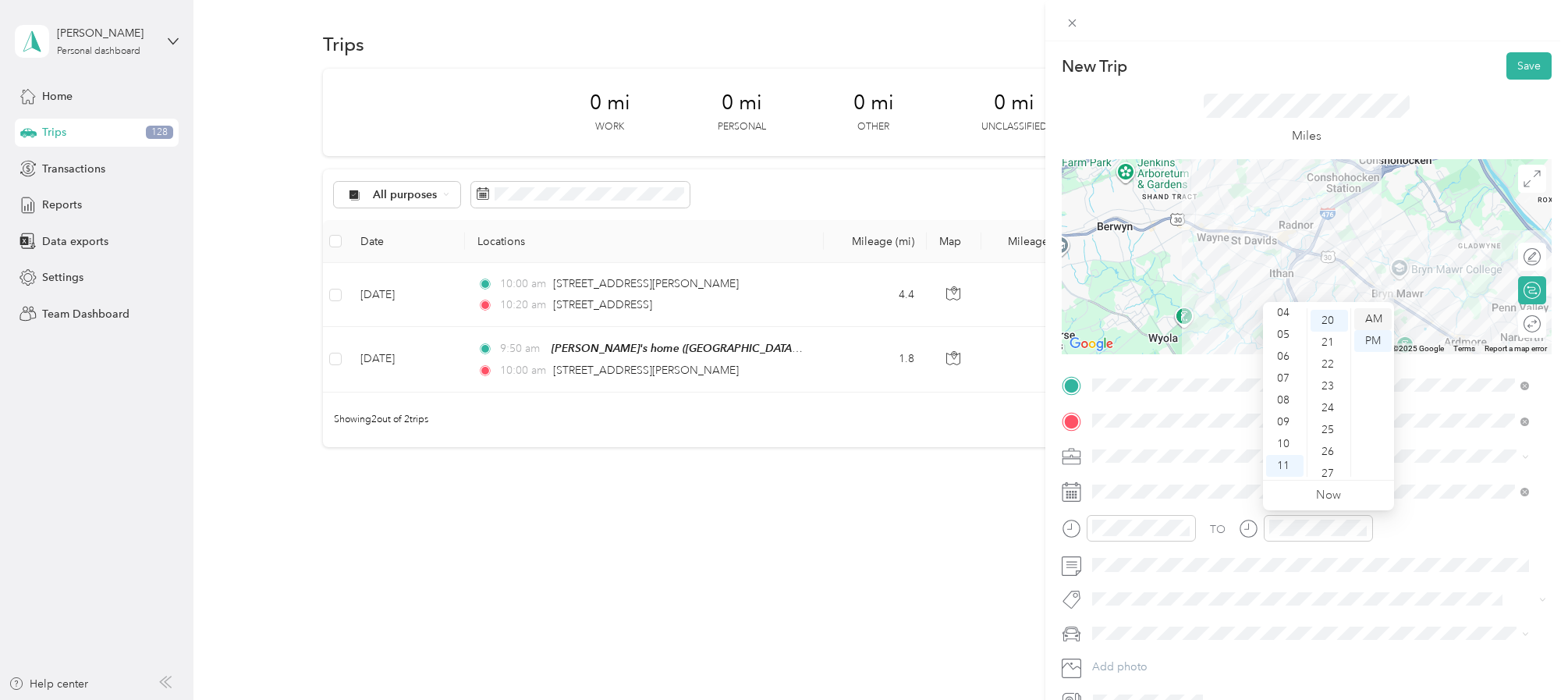
click at [1376, 320] on div "AM" at bounding box center [1372, 320] width 37 height 22
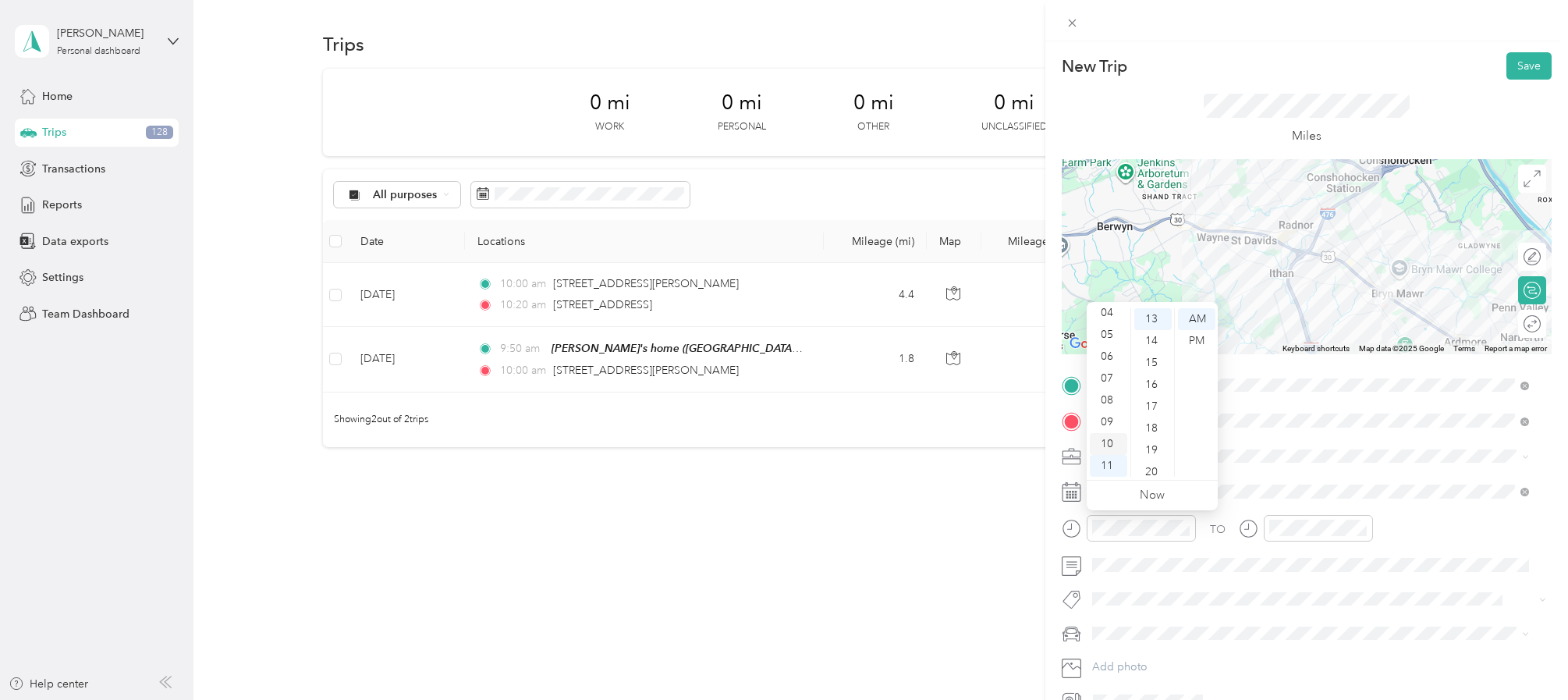
click at [1108, 442] on div "10" at bounding box center [1108, 444] width 37 height 22
click at [1152, 441] on div "53" at bounding box center [1153, 444] width 37 height 22
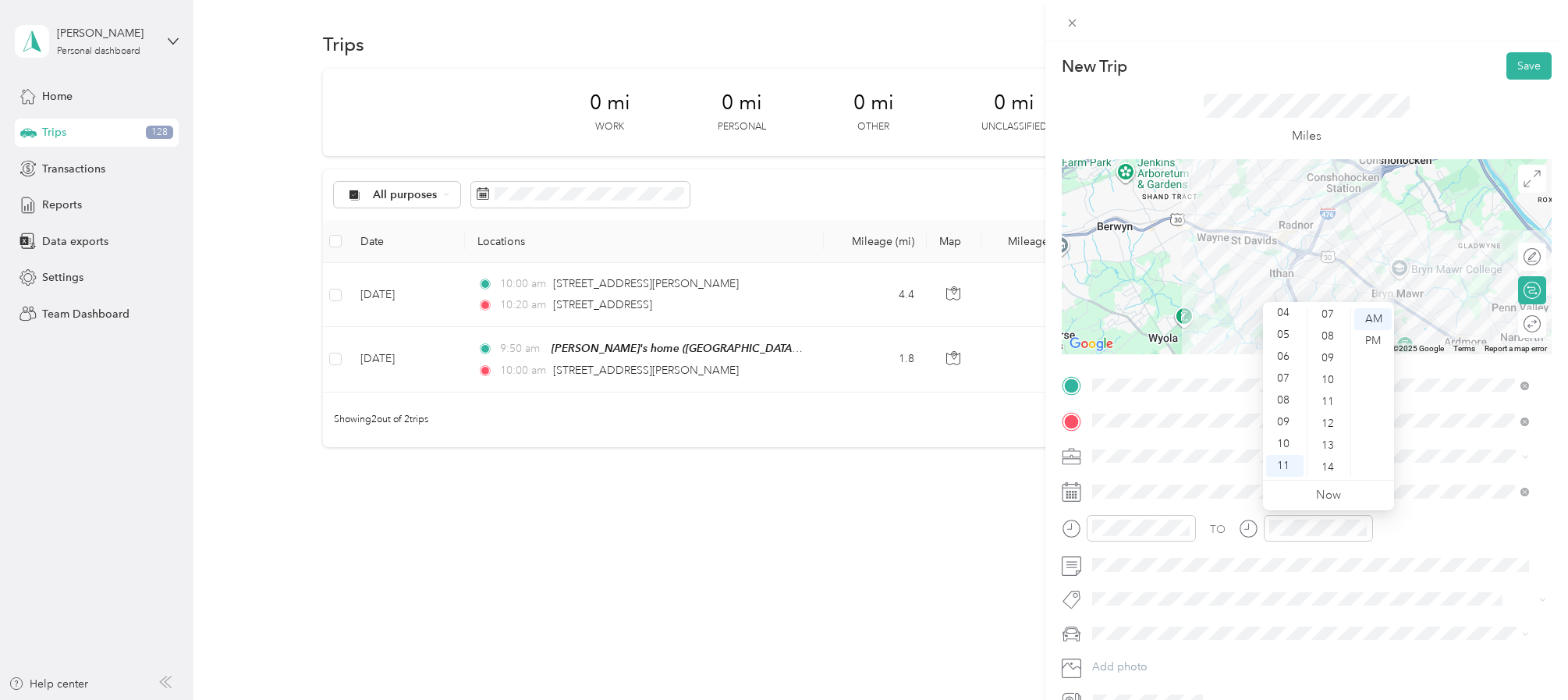
scroll to position [190, 0]
click at [1330, 413] on div "13" at bounding box center [1329, 413] width 37 height 22
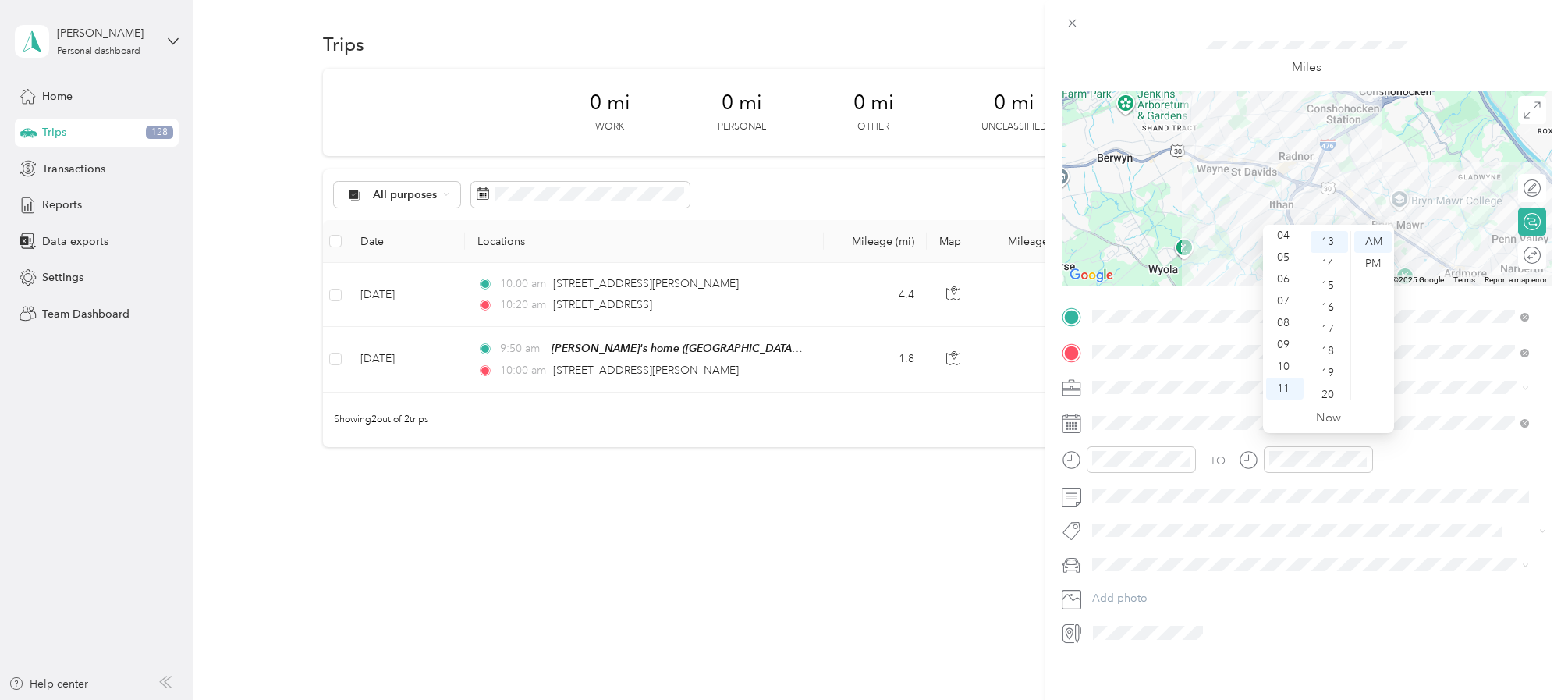
scroll to position [0, 0]
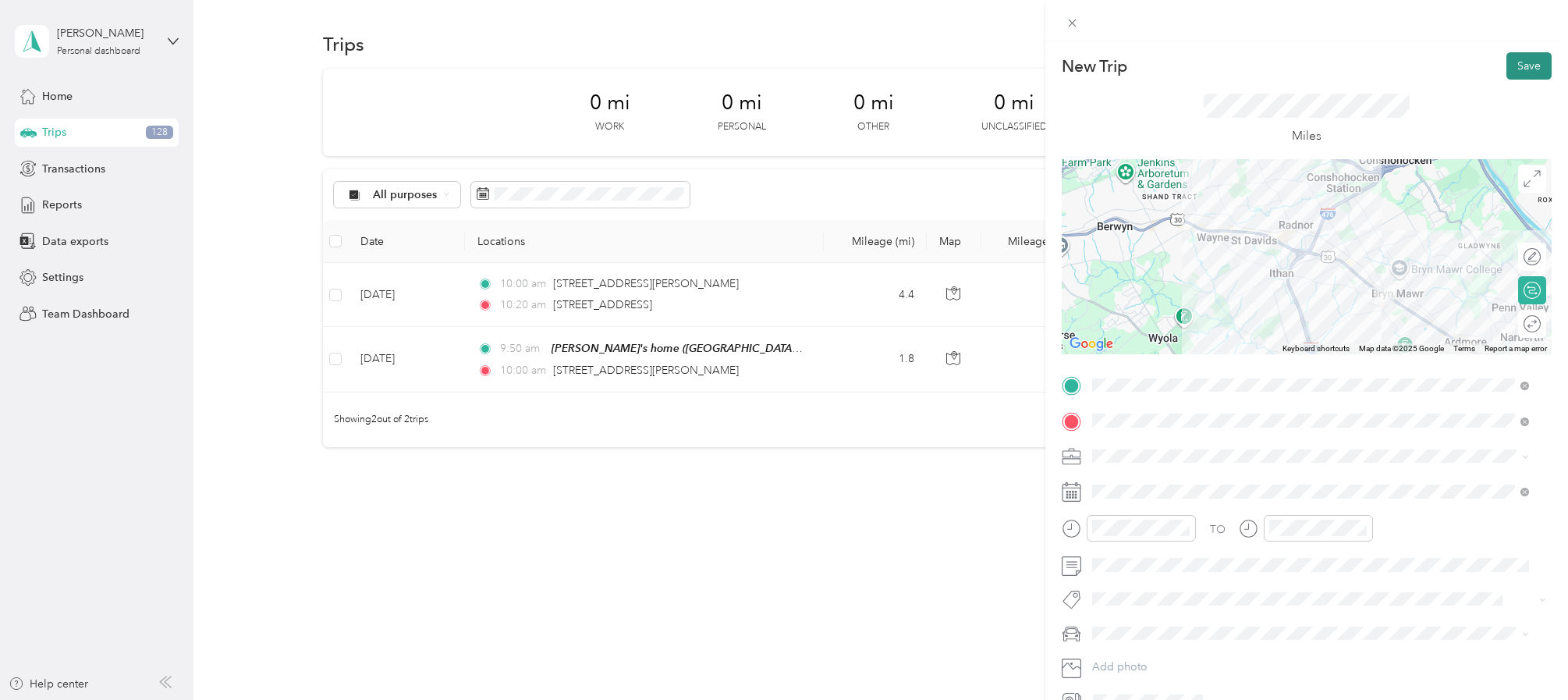
click at [1507, 64] on button "Save" at bounding box center [1530, 66] width 46 height 27
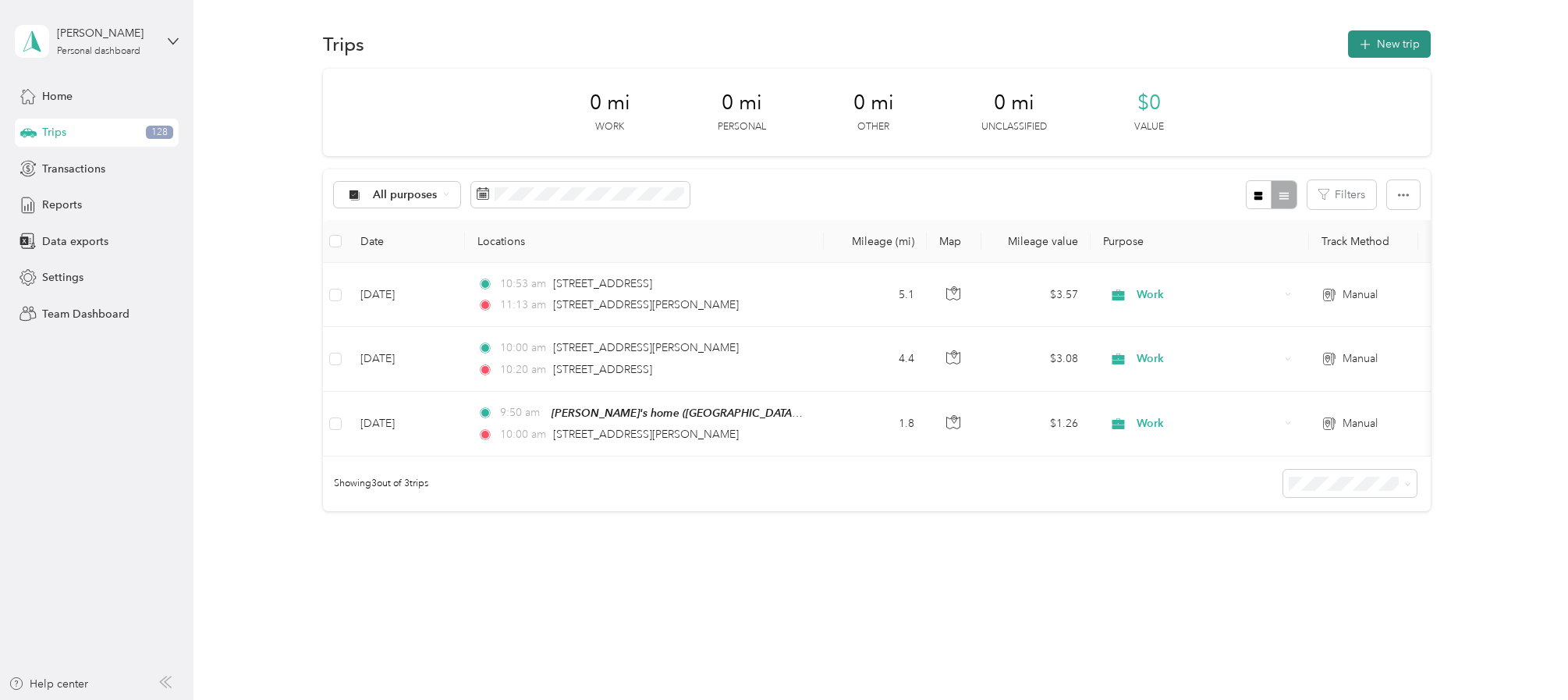
click at [1375, 47] on button "New trip" at bounding box center [1390, 44] width 83 height 27
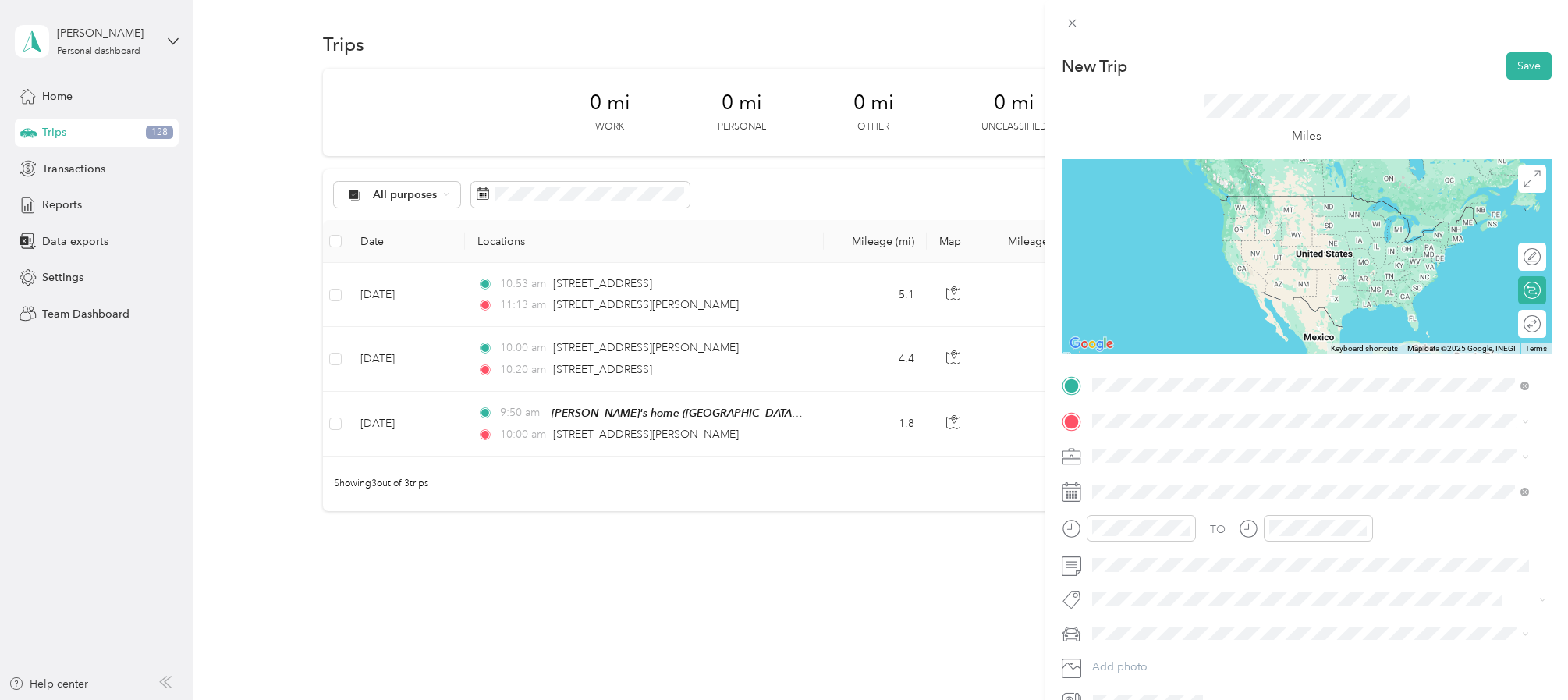
click at [1151, 482] on span "[STREET_ADDRESS][PERSON_NAME][PERSON_NAME][US_STATE]" at bounding box center [1286, 474] width 329 height 14
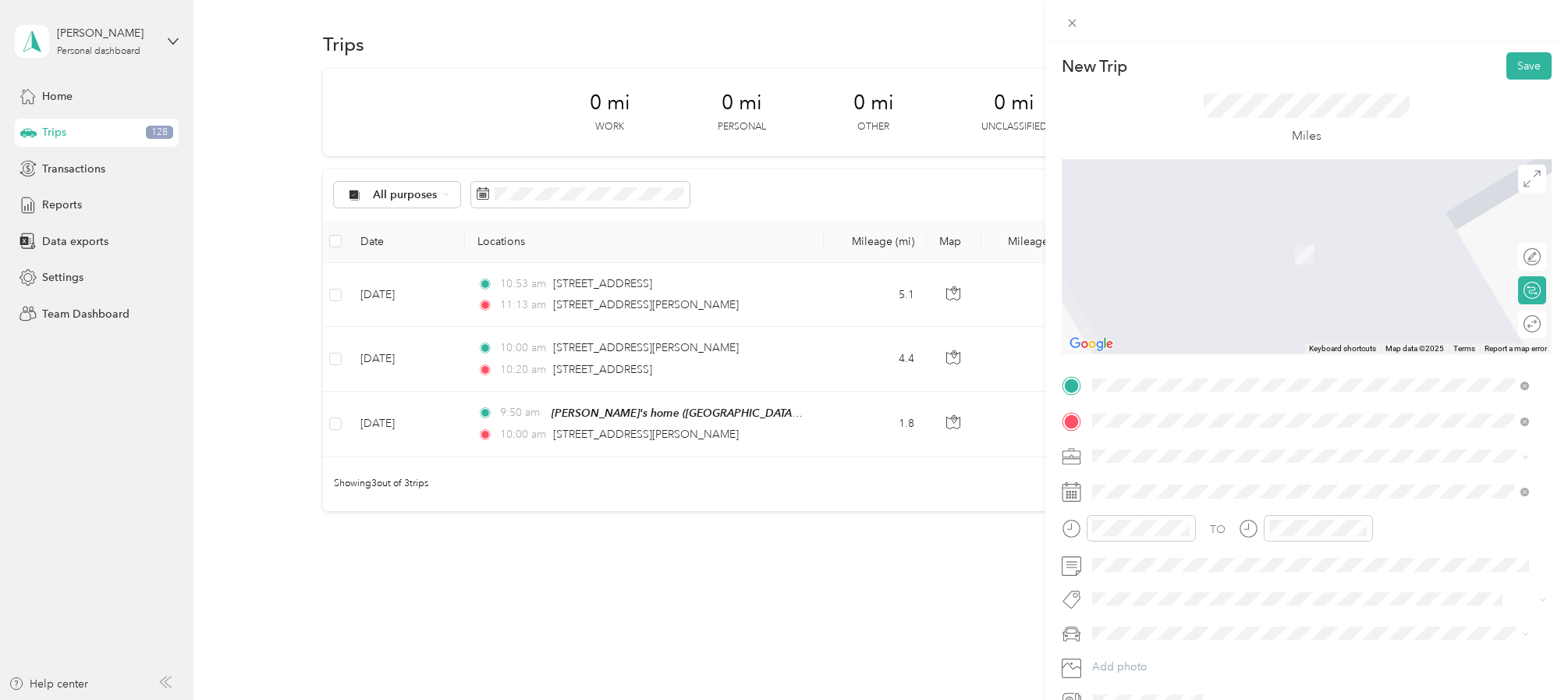
click at [1158, 484] on span "[STREET_ADDRESS][PERSON_NAME][US_STATE]" at bounding box center [1242, 477] width 243 height 14
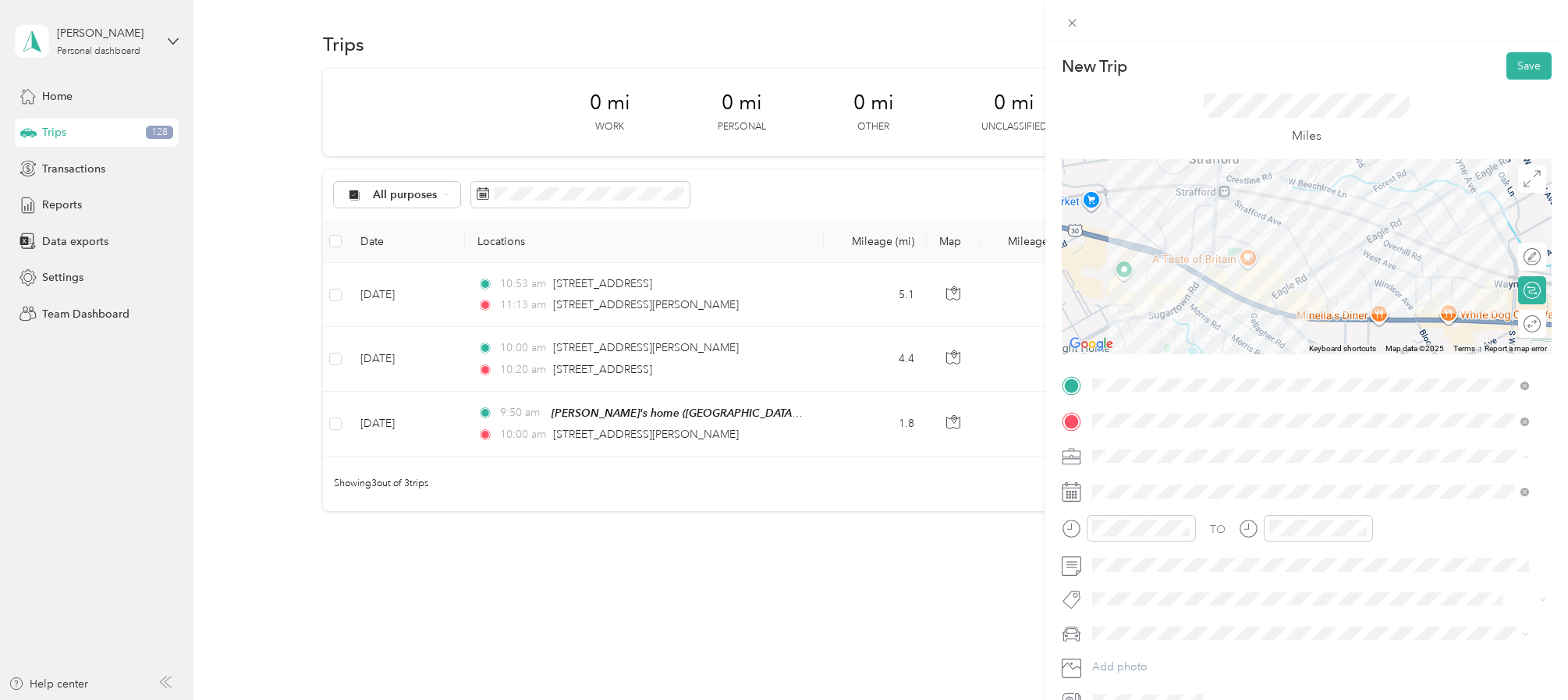
click at [1110, 485] on span "Work" at bounding box center [1110, 484] width 26 height 14
click at [1117, 468] on div "11" at bounding box center [1108, 466] width 37 height 22
click at [1112, 464] on div "11" at bounding box center [1108, 466] width 37 height 22
click at [1157, 451] on div "14" at bounding box center [1153, 451] width 37 height 22
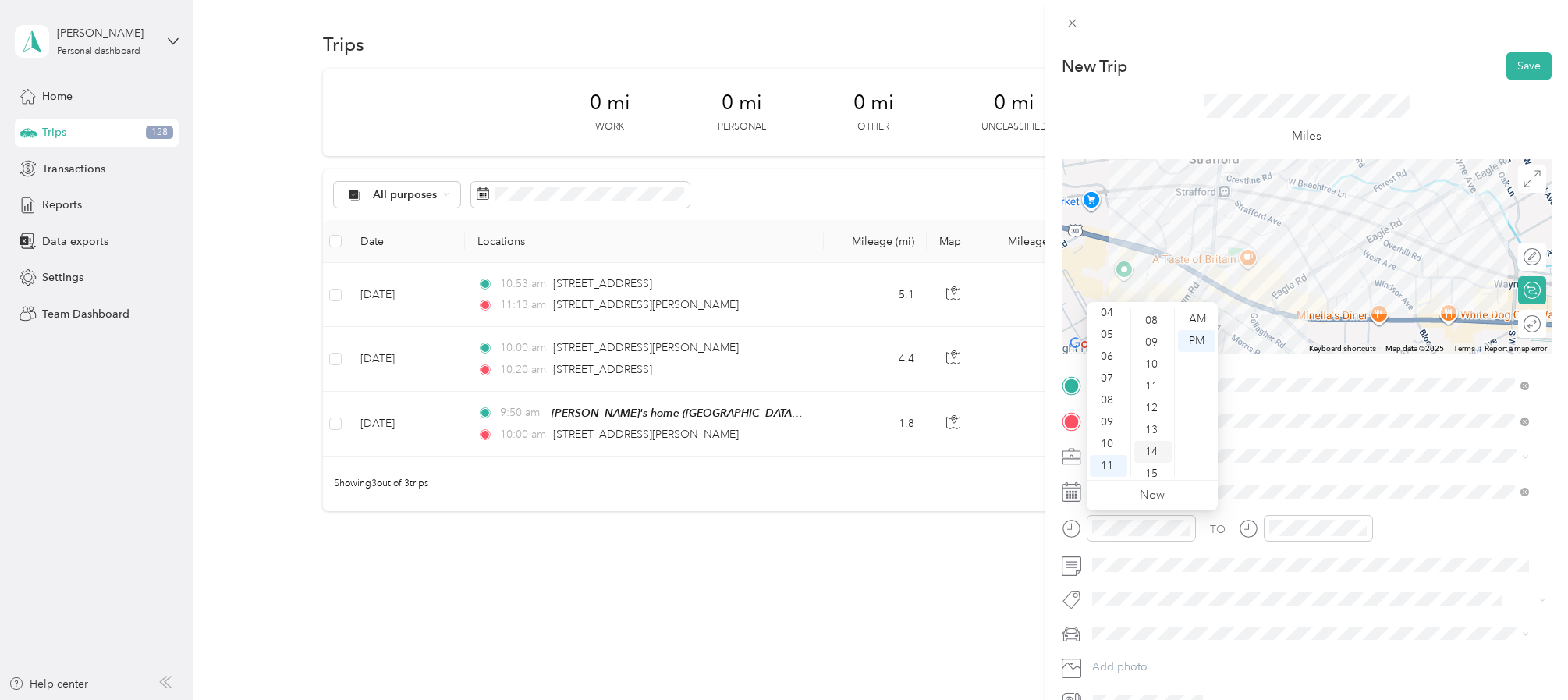
scroll to position [304, 0]
click at [1199, 315] on div "AM" at bounding box center [1197, 320] width 37 height 22
click at [1278, 459] on div "11" at bounding box center [1285, 466] width 37 height 22
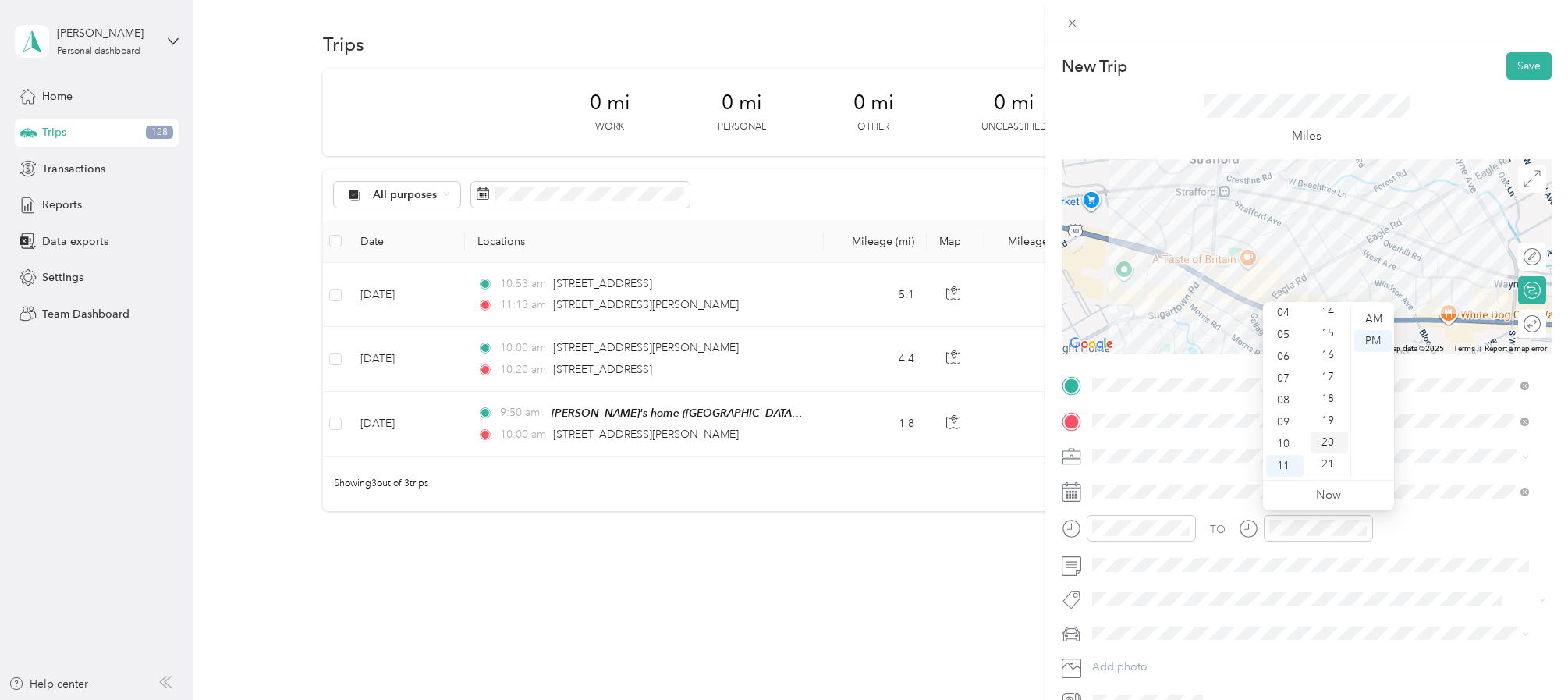
click at [1332, 442] on div "20" at bounding box center [1329, 442] width 37 height 22
click at [1376, 317] on div "AM" at bounding box center [1372, 320] width 37 height 22
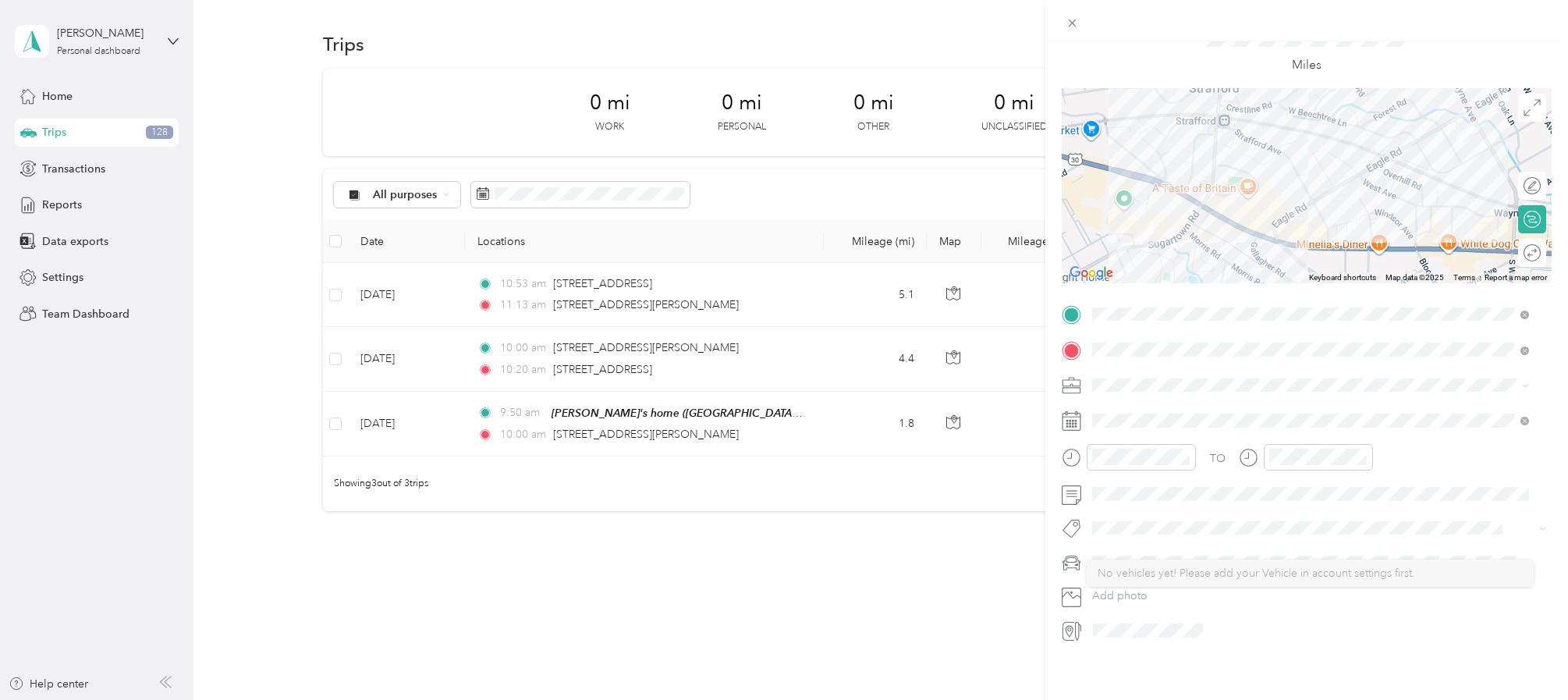
scroll to position [0, 0]
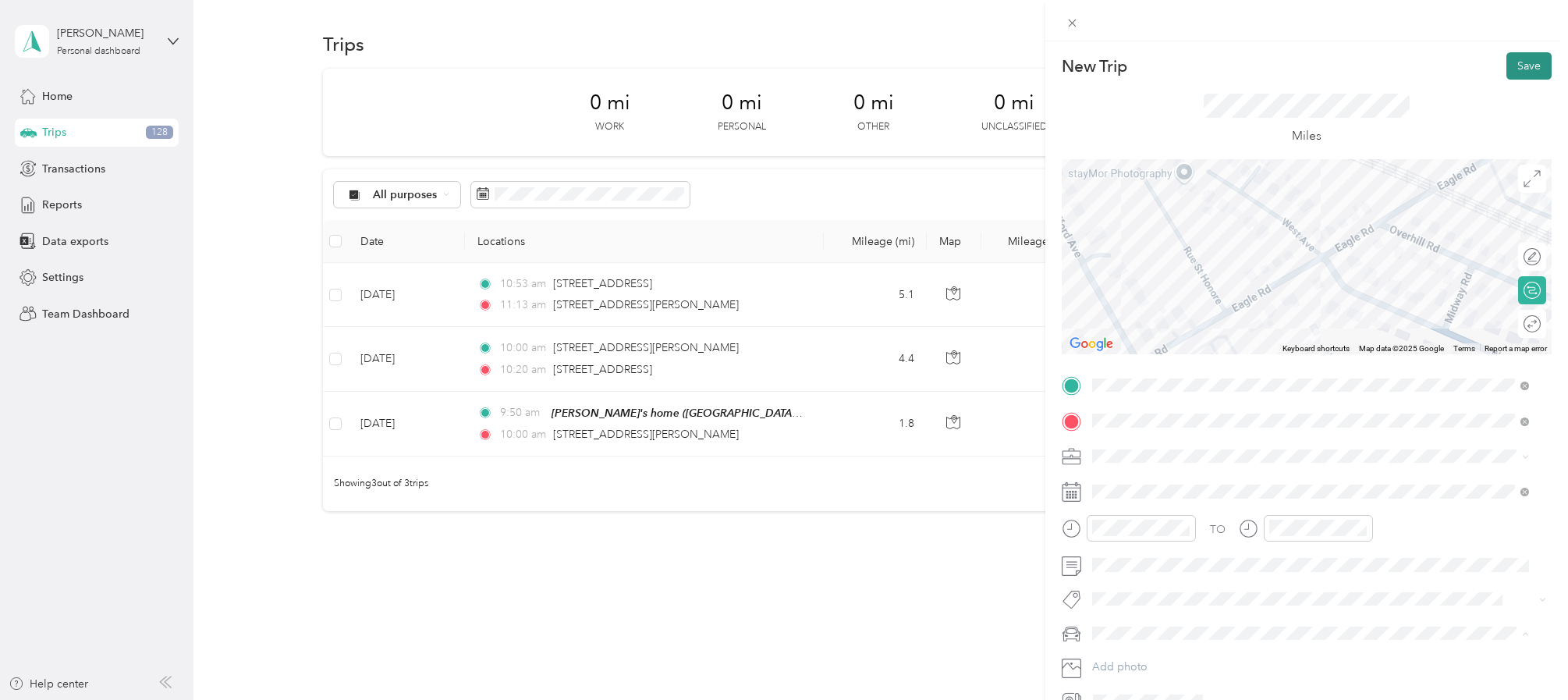
click at [1508, 66] on button "Save" at bounding box center [1530, 66] width 46 height 27
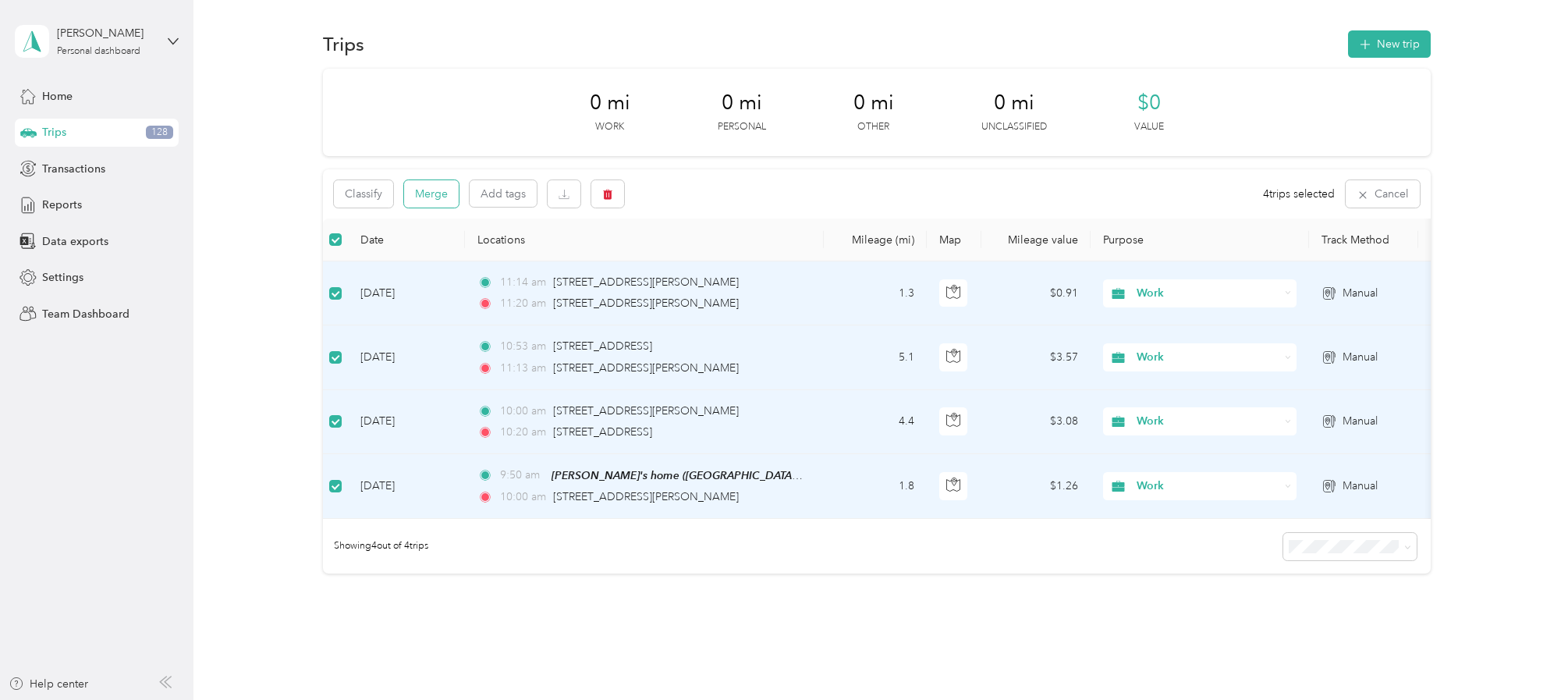
click at [433, 199] on button "Merge" at bounding box center [431, 194] width 55 height 27
